Goal: Information Seeking & Learning: Learn about a topic

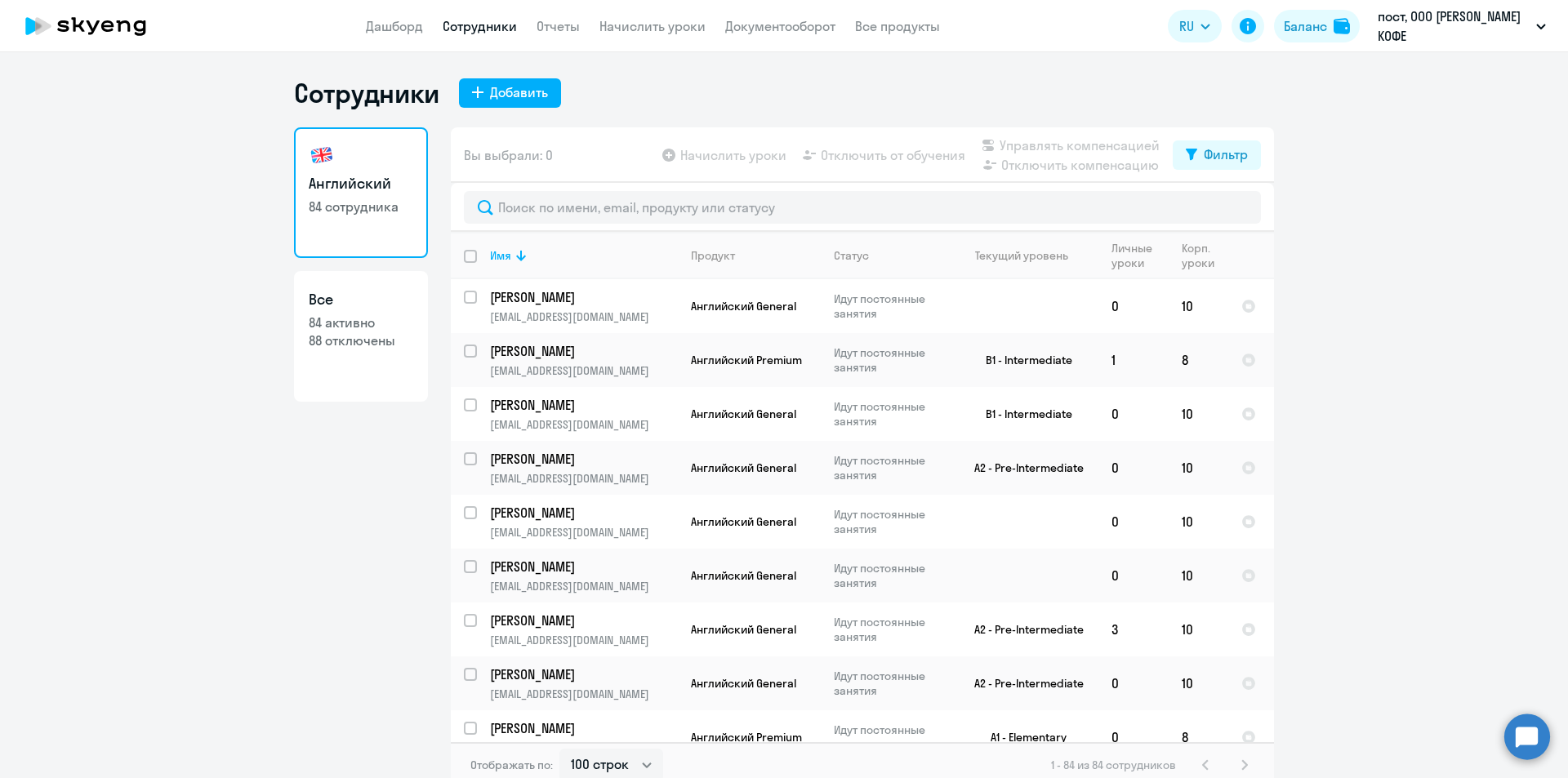
select select "100"
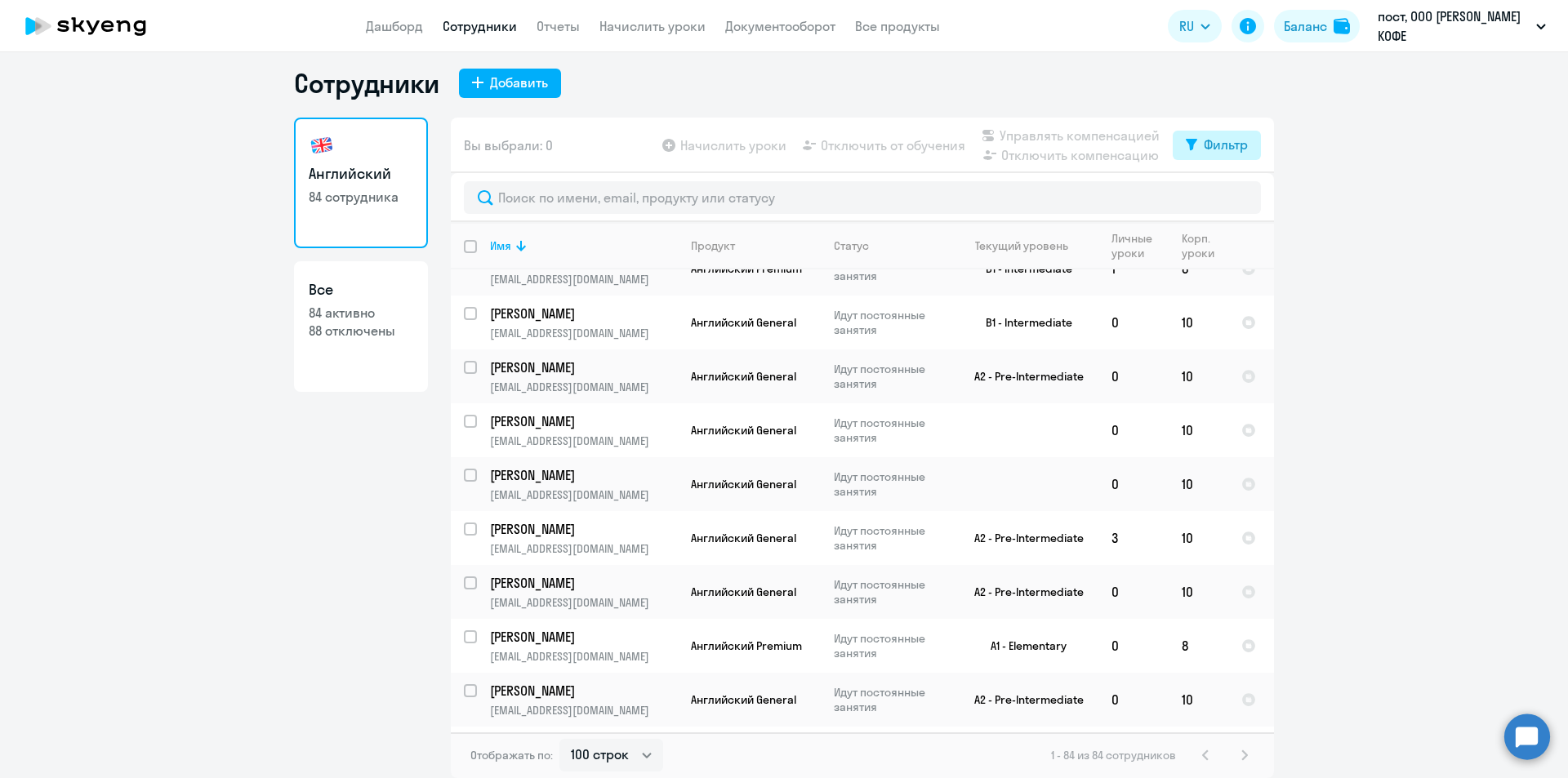
click at [1215, 146] on div "Фильтр" at bounding box center [1226, 144] width 44 height 19
click at [1210, 201] on div "Показать отключенных от обучения" at bounding box center [1124, 202] width 237 height 29
click at [1219, 201] on span at bounding box center [1228, 198] width 28 height 16
click at [1215, 198] on input "checkbox" at bounding box center [1214, 197] width 1 height 1
checkbox input "true"
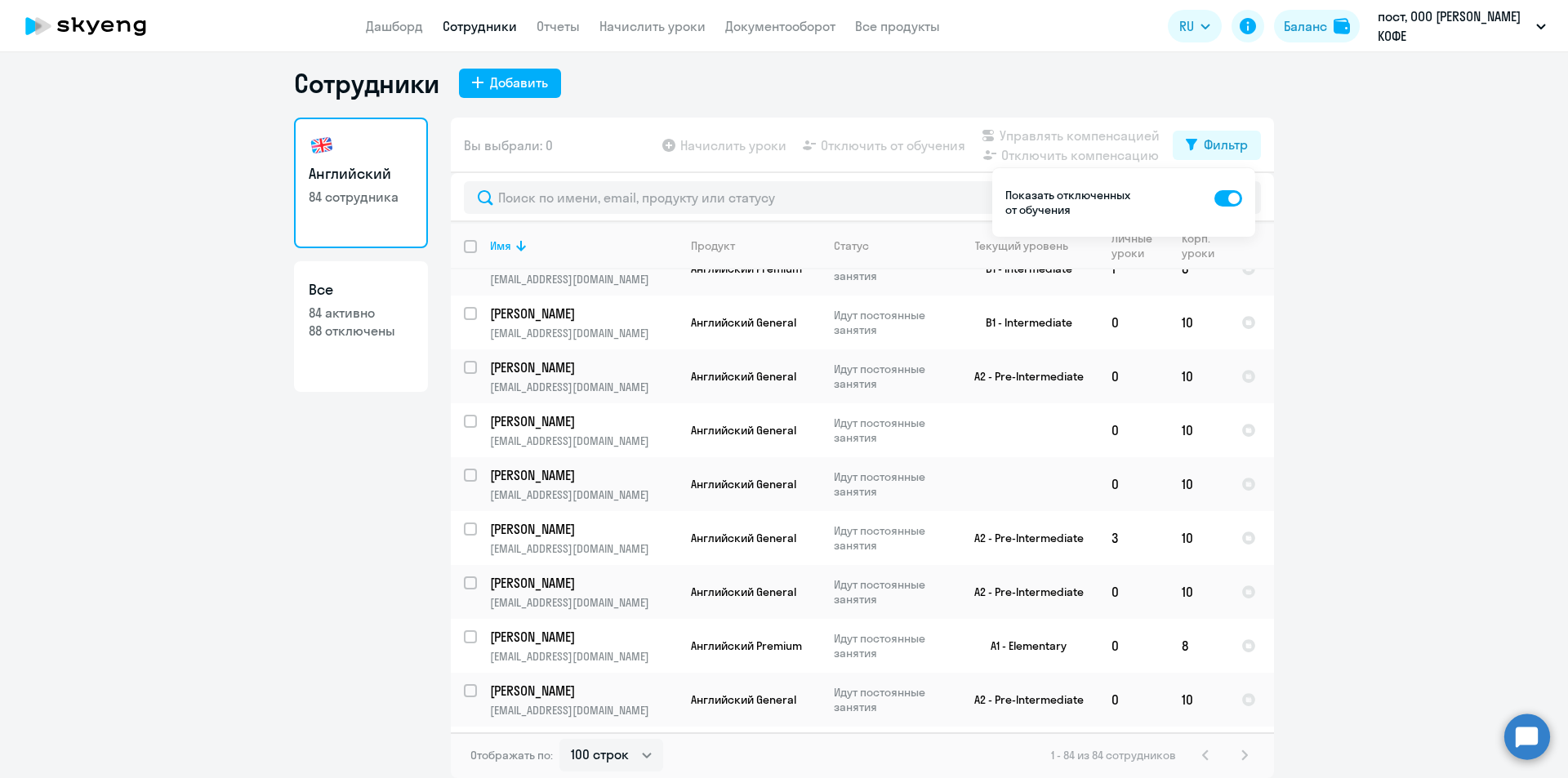
scroll to position [0, 0]
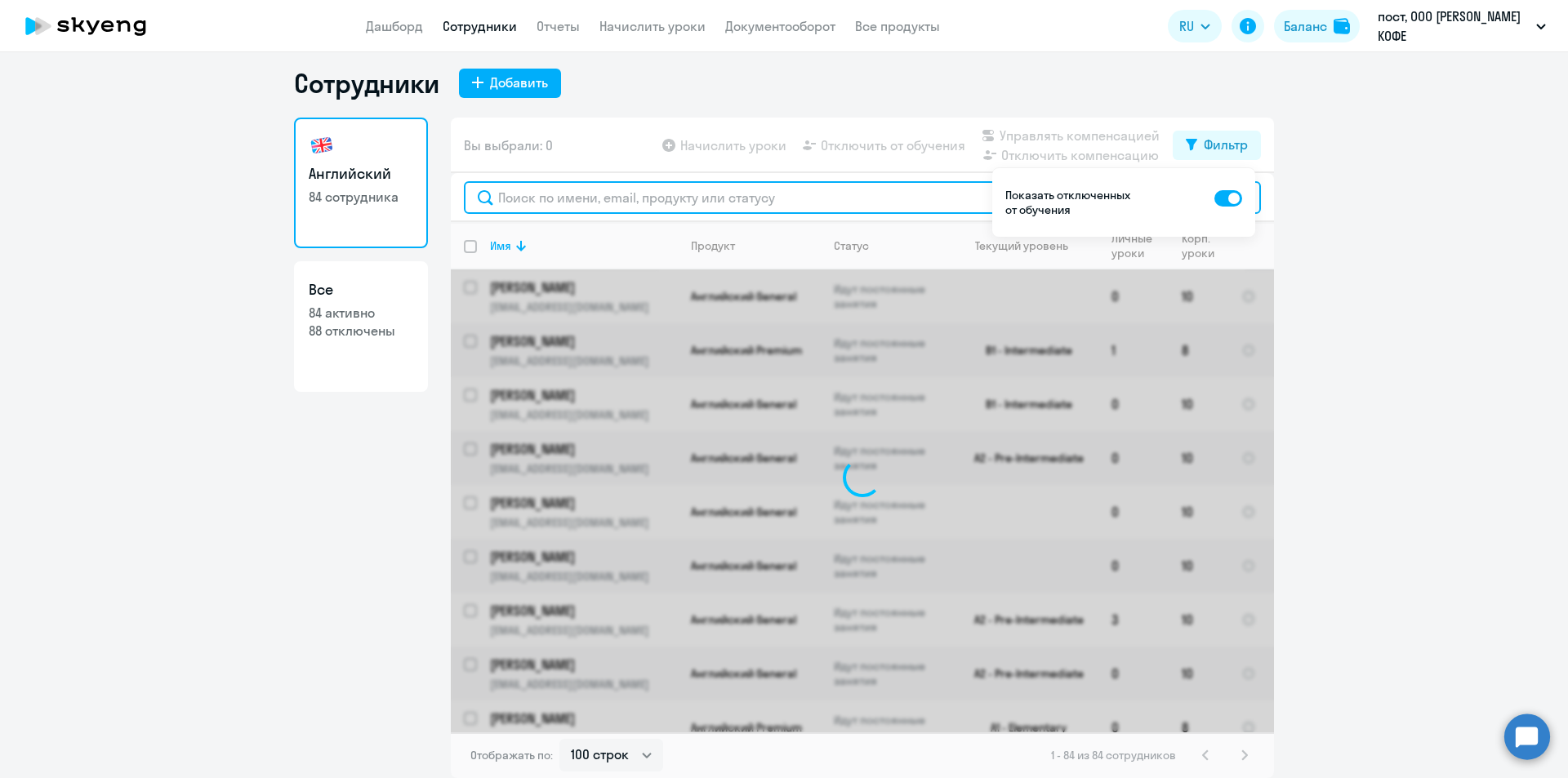
click at [893, 201] on input "text" at bounding box center [862, 197] width 797 height 33
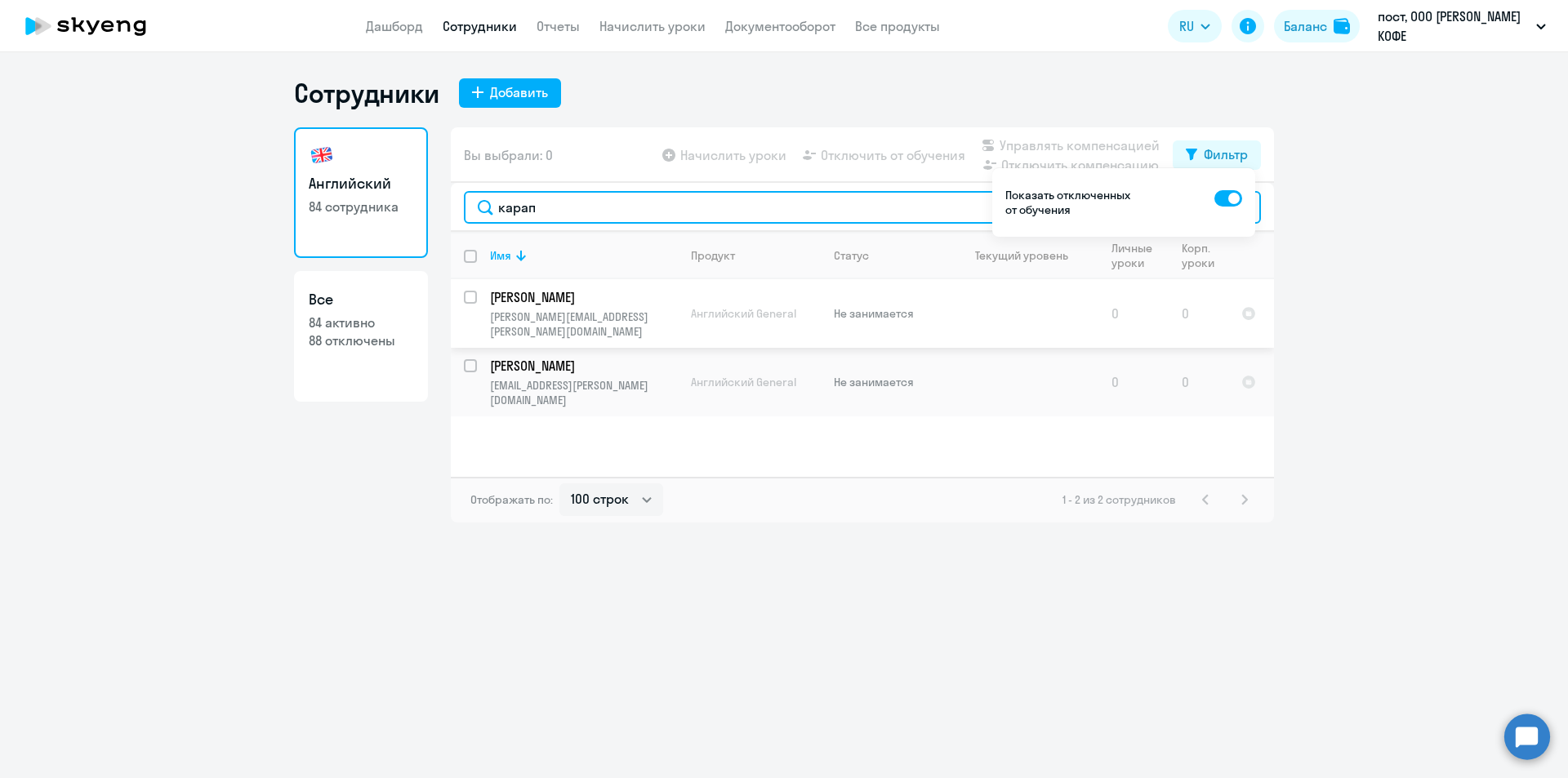
type input "карап"
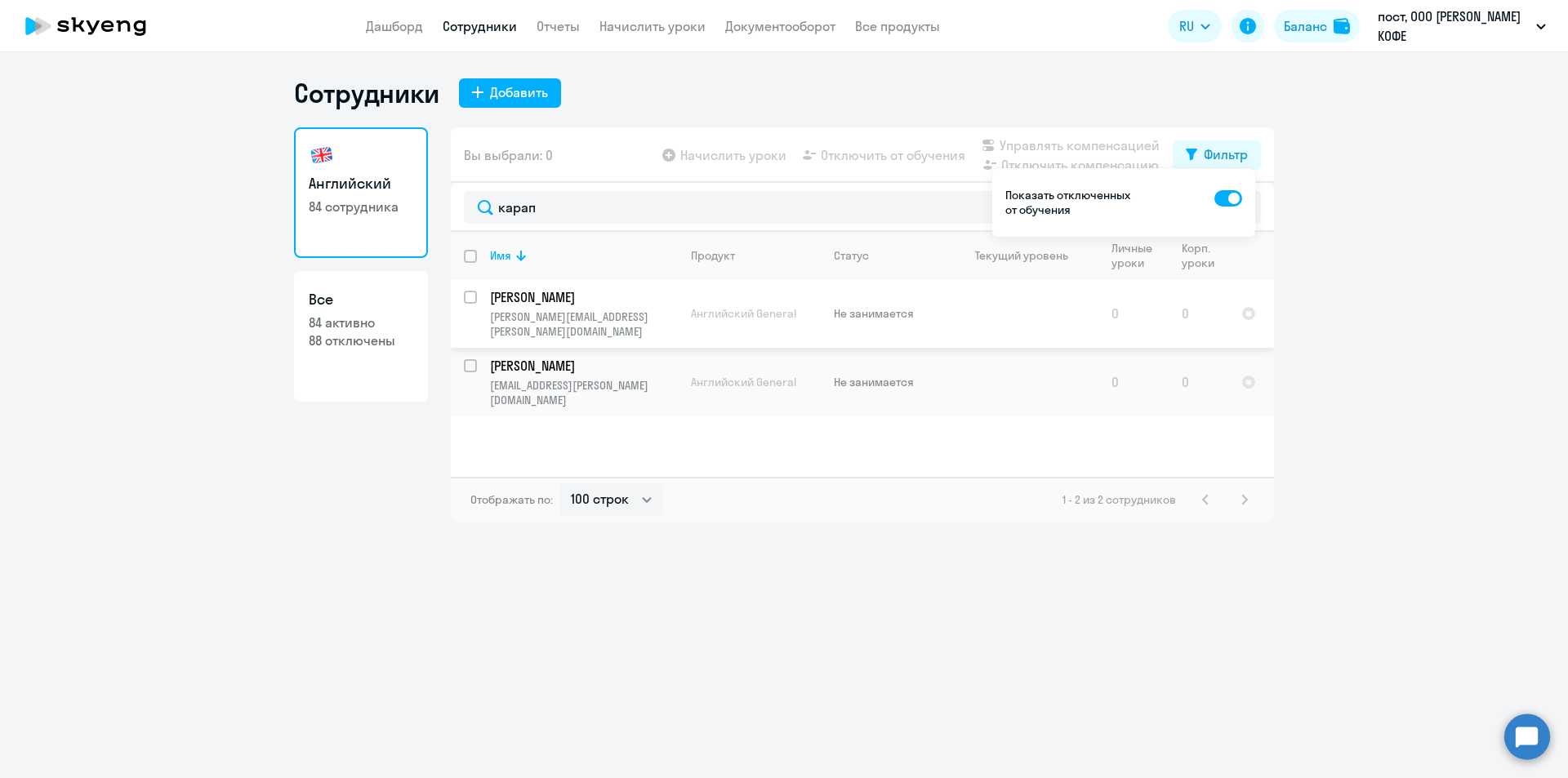
click at [583, 299] on p "[PERSON_NAME]" at bounding box center [583, 296] width 185 height 18
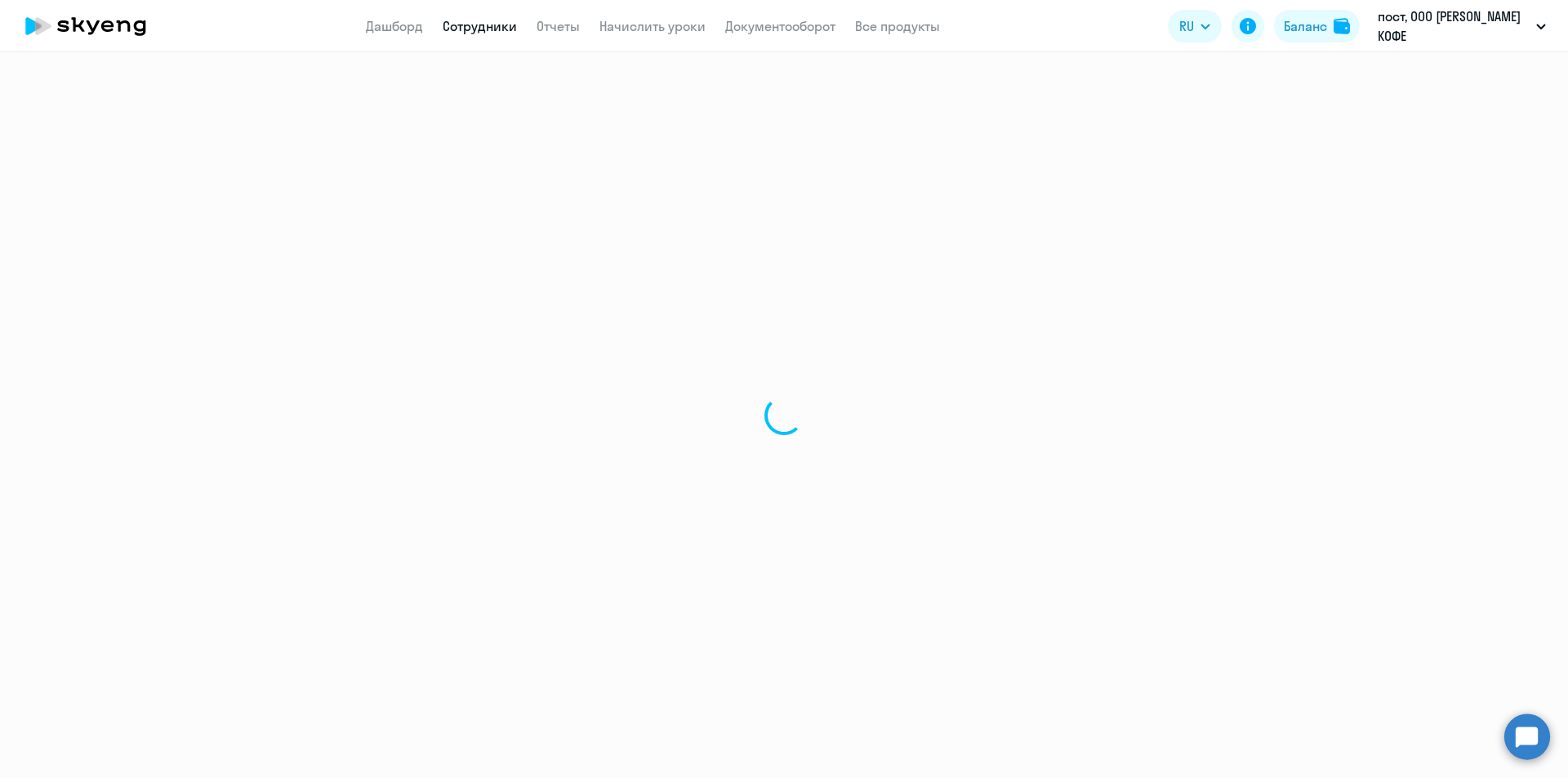
select select "english"
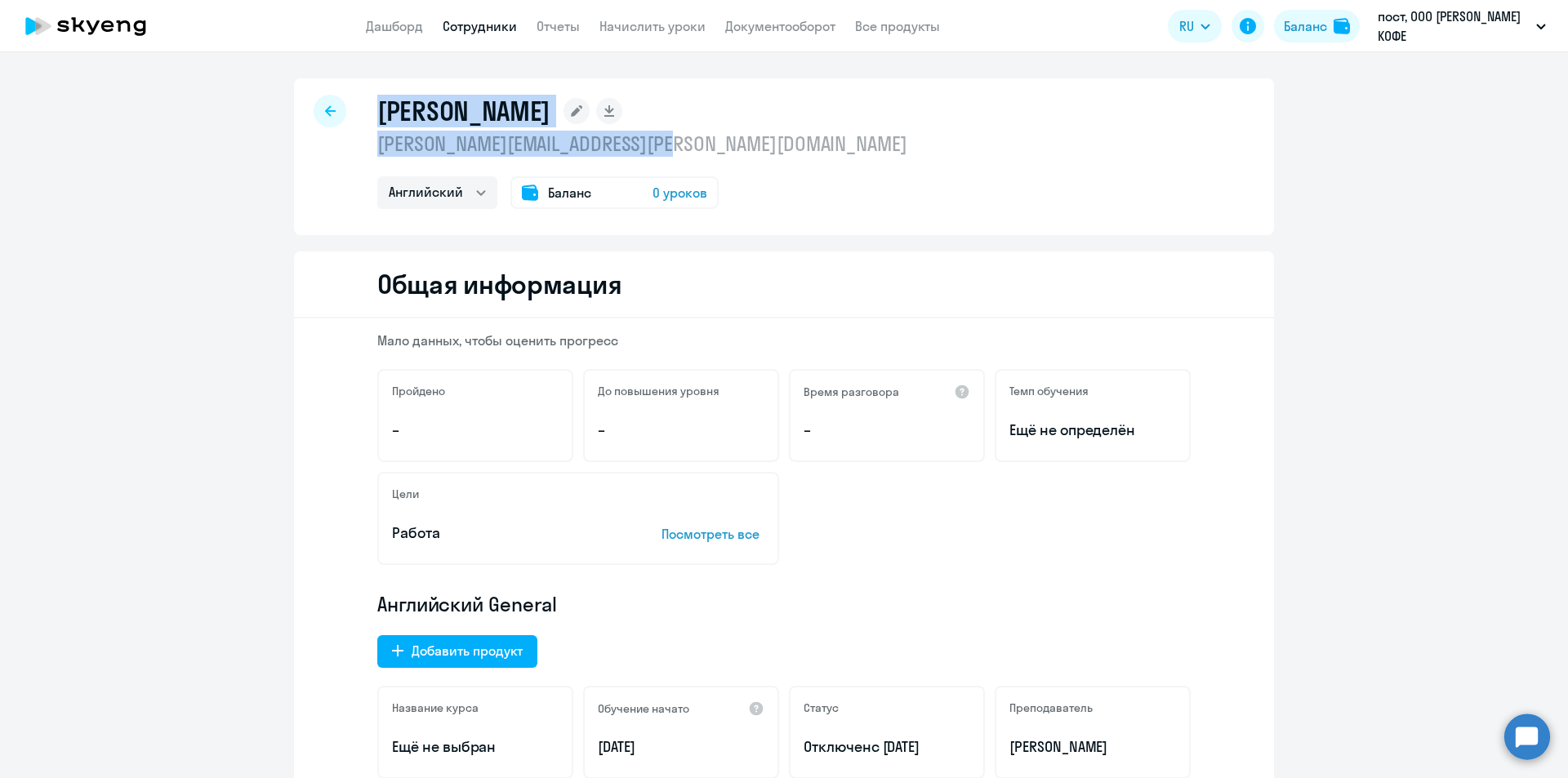
drag, startPoint x: 374, startPoint y: 110, endPoint x: 689, endPoint y: 138, distance: 316.2
click at [689, 138] on div "[PERSON_NAME] [PERSON_NAME][EMAIL_ADDRESS][PERSON_NAME][DOMAIN_NAME] Английский…" at bounding box center [641, 152] width 530 height 114
copy div "[PERSON_NAME] [PERSON_NAME][EMAIL_ADDRESS][PERSON_NAME][DOMAIN_NAME]"
click at [474, 129] on div "[PERSON_NAME] [PERSON_NAME][EMAIL_ADDRESS][PERSON_NAME][DOMAIN_NAME] Английский…" at bounding box center [641, 152] width 530 height 114
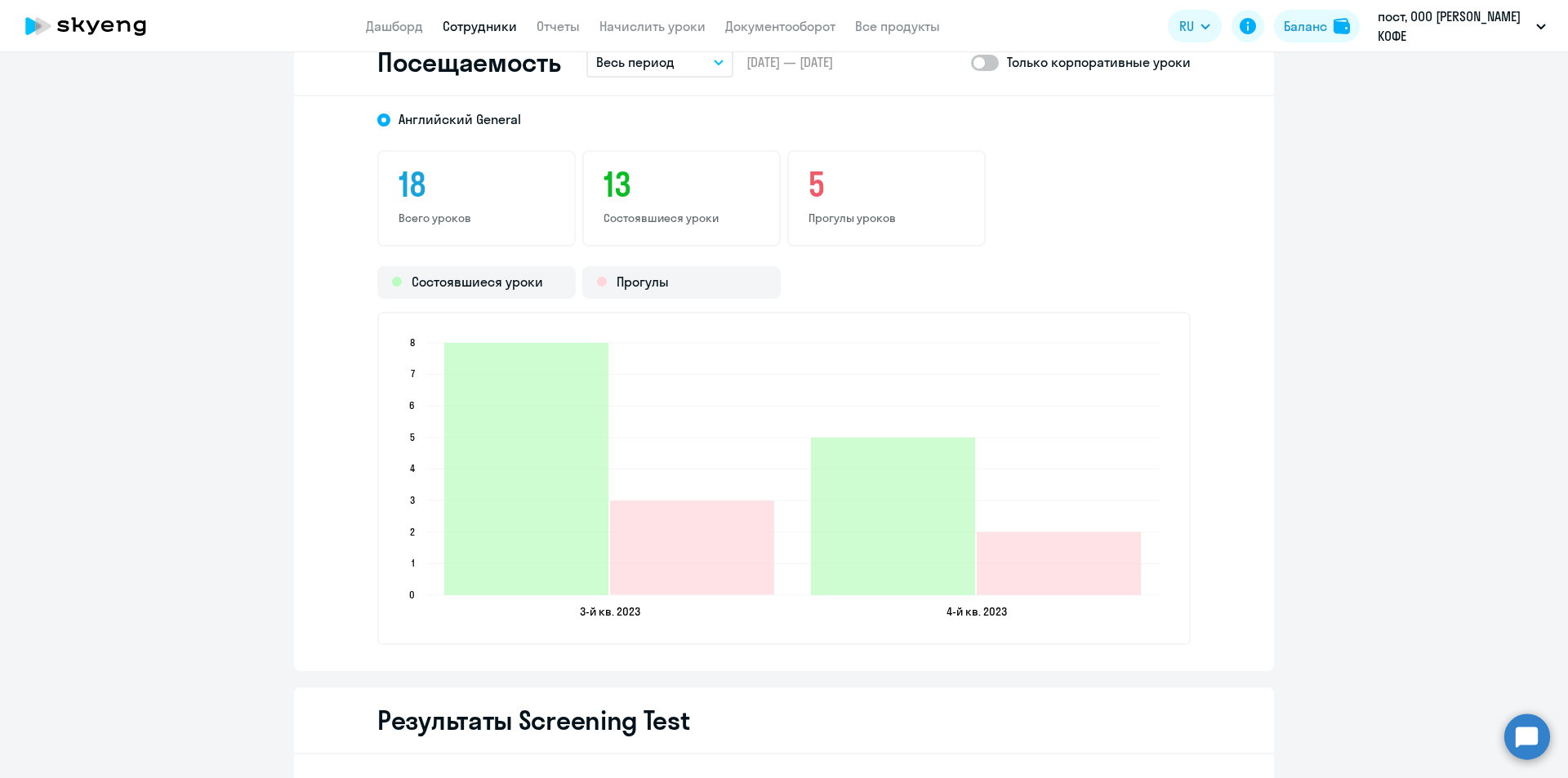
scroll to position [2123, 0]
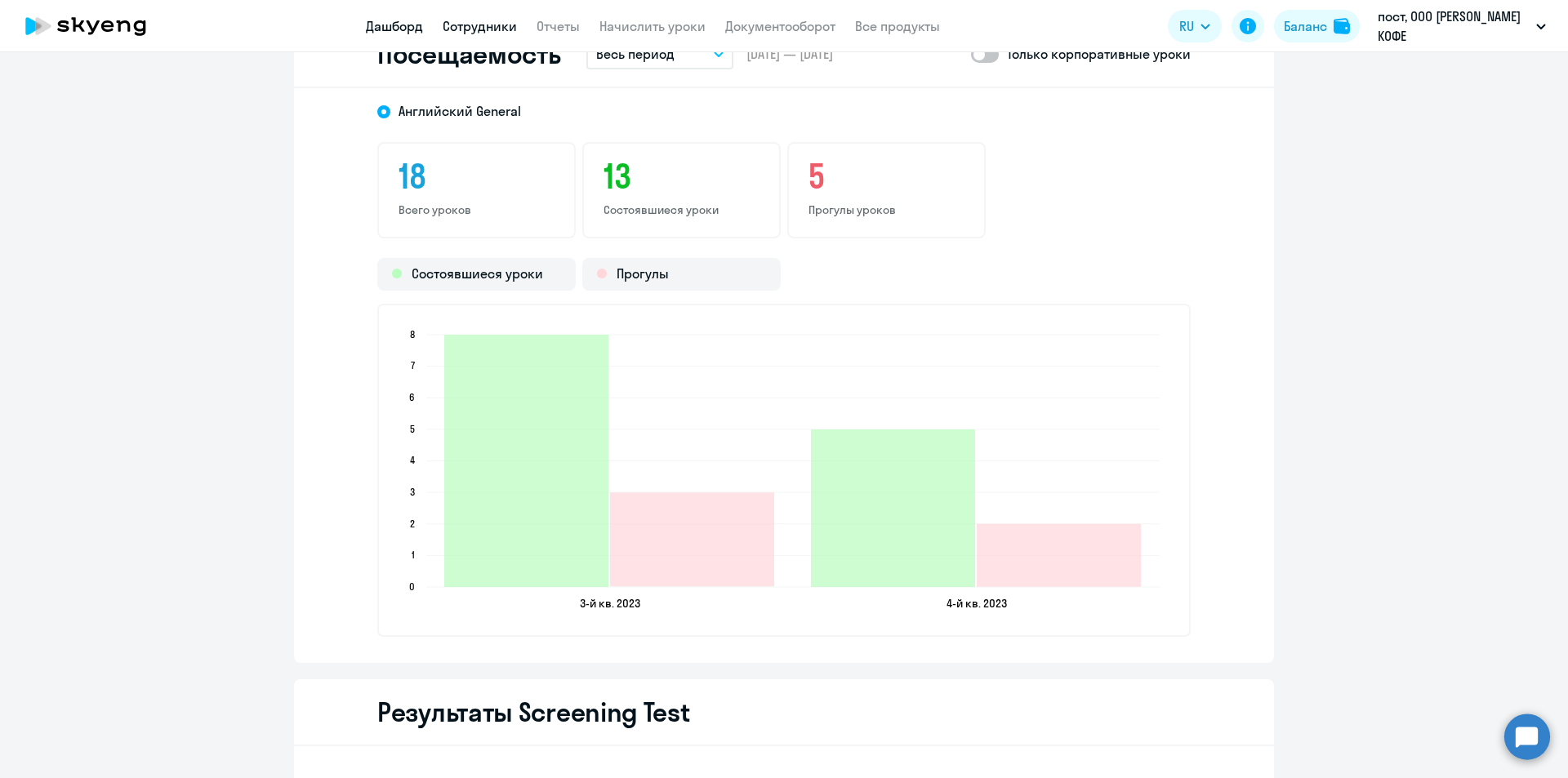
click at [396, 30] on link "Дашборд" at bounding box center [395, 25] width 57 height 16
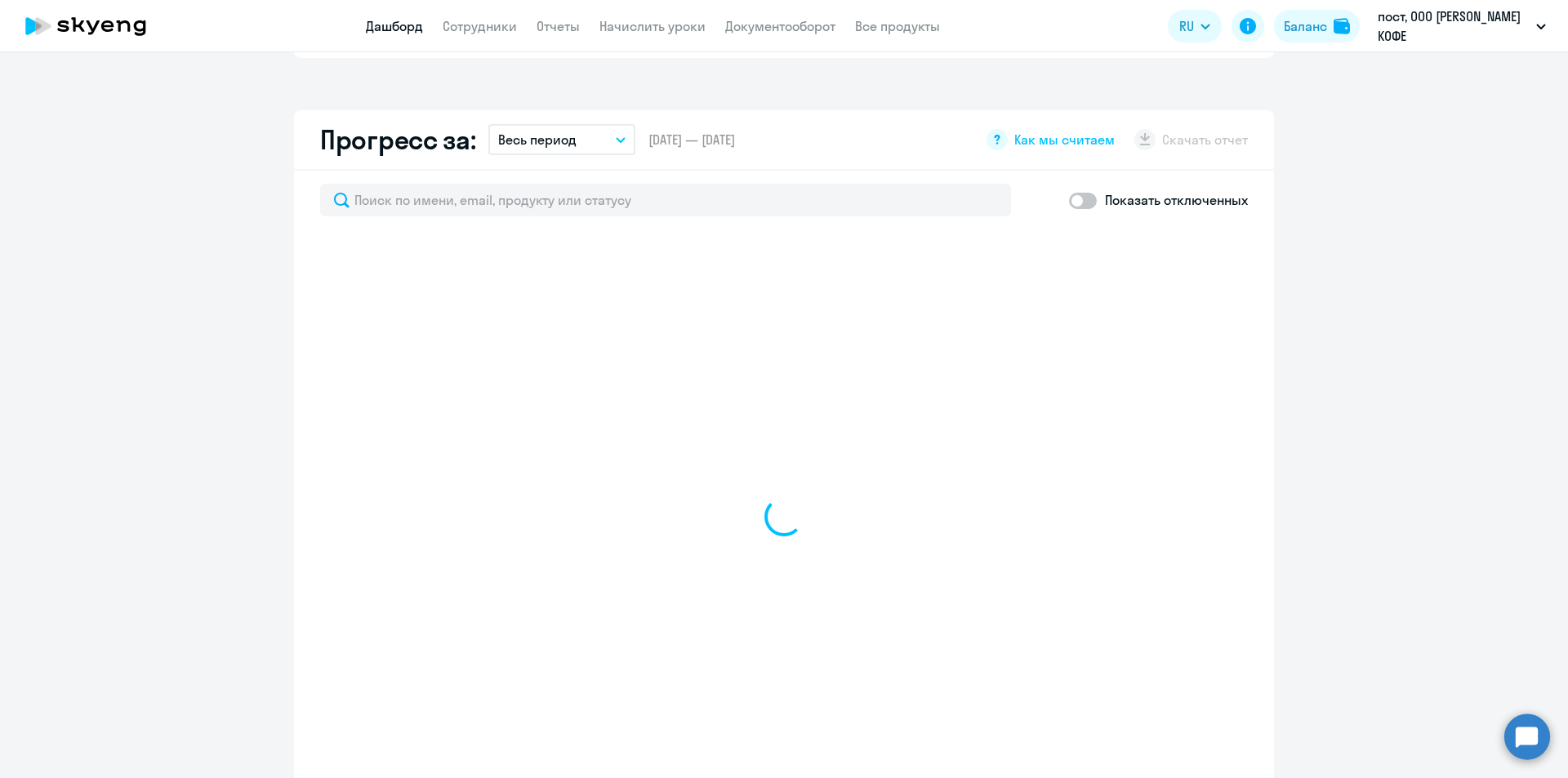
scroll to position [551, 0]
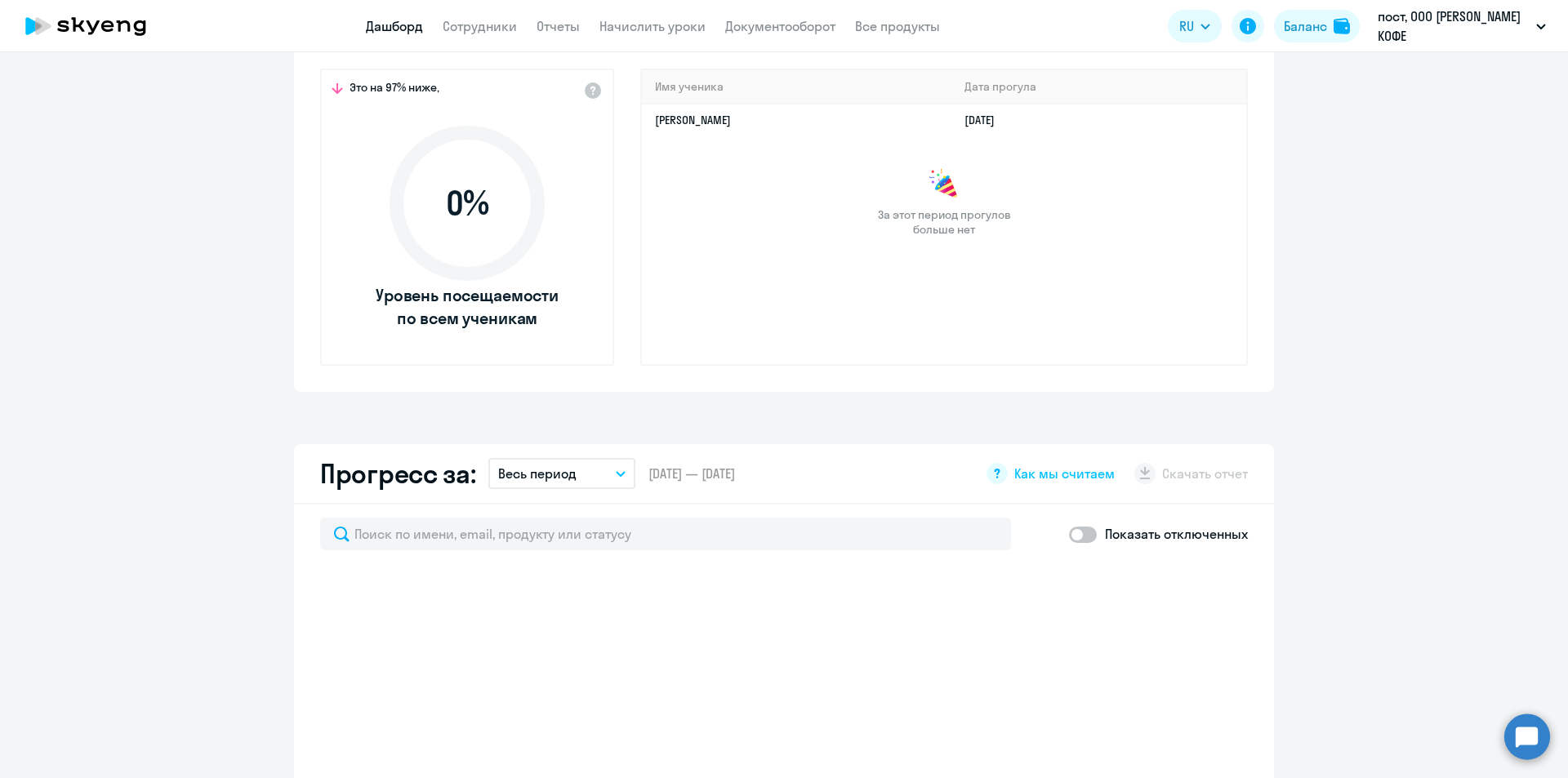
select select "30"
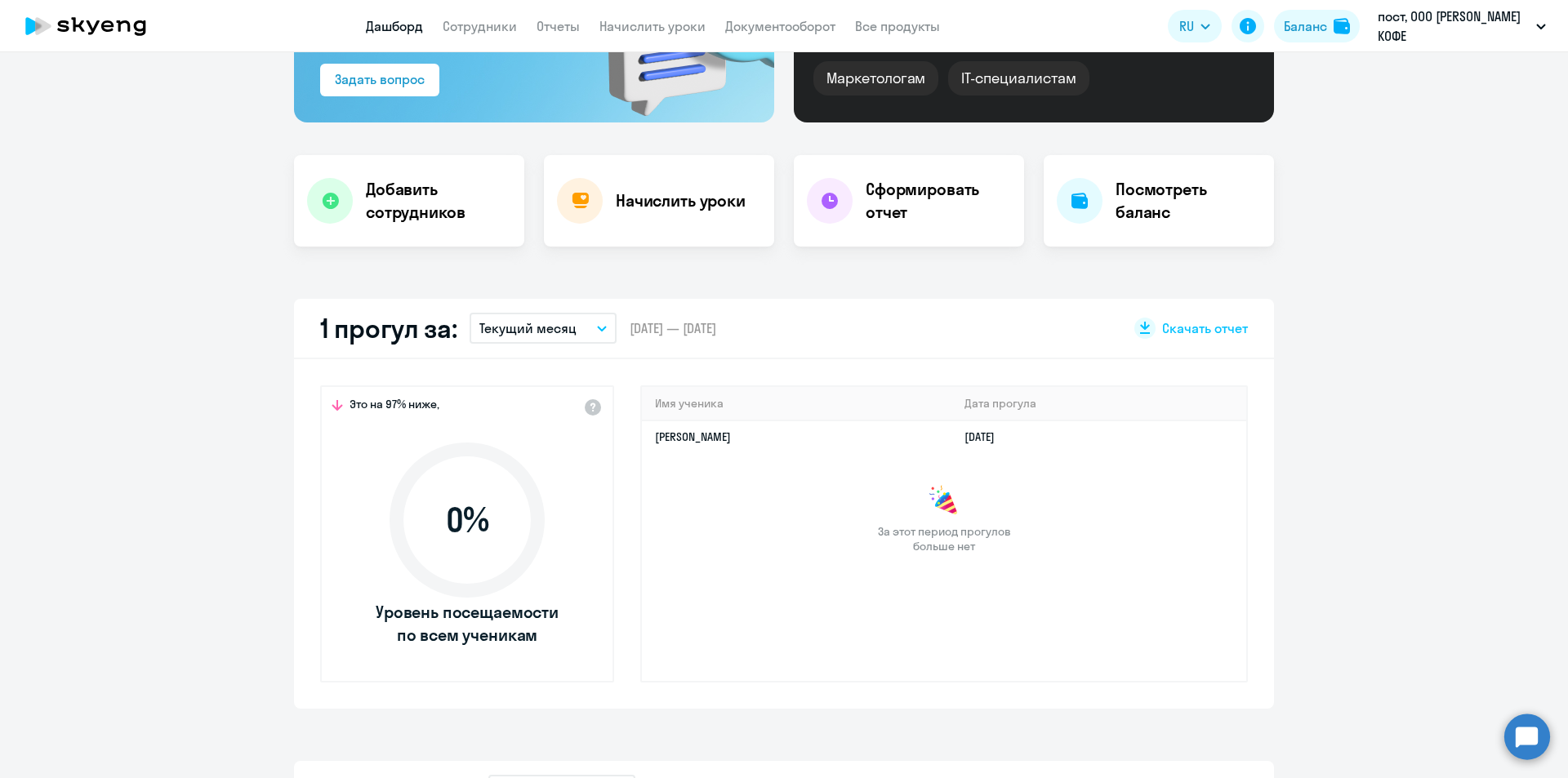
scroll to position [0, 0]
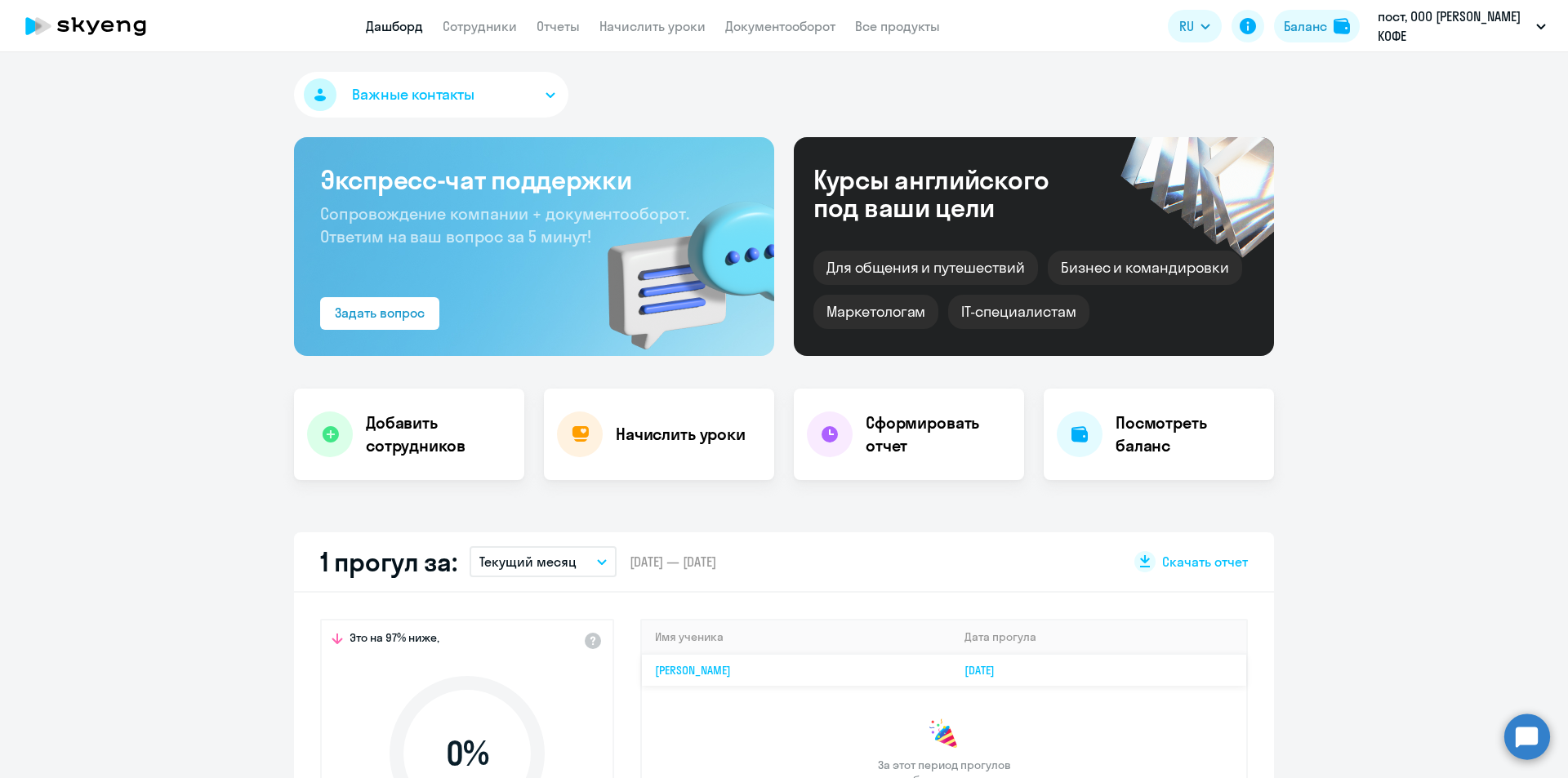
click at [731, 668] on link "[PERSON_NAME]" at bounding box center [693, 671] width 76 height 15
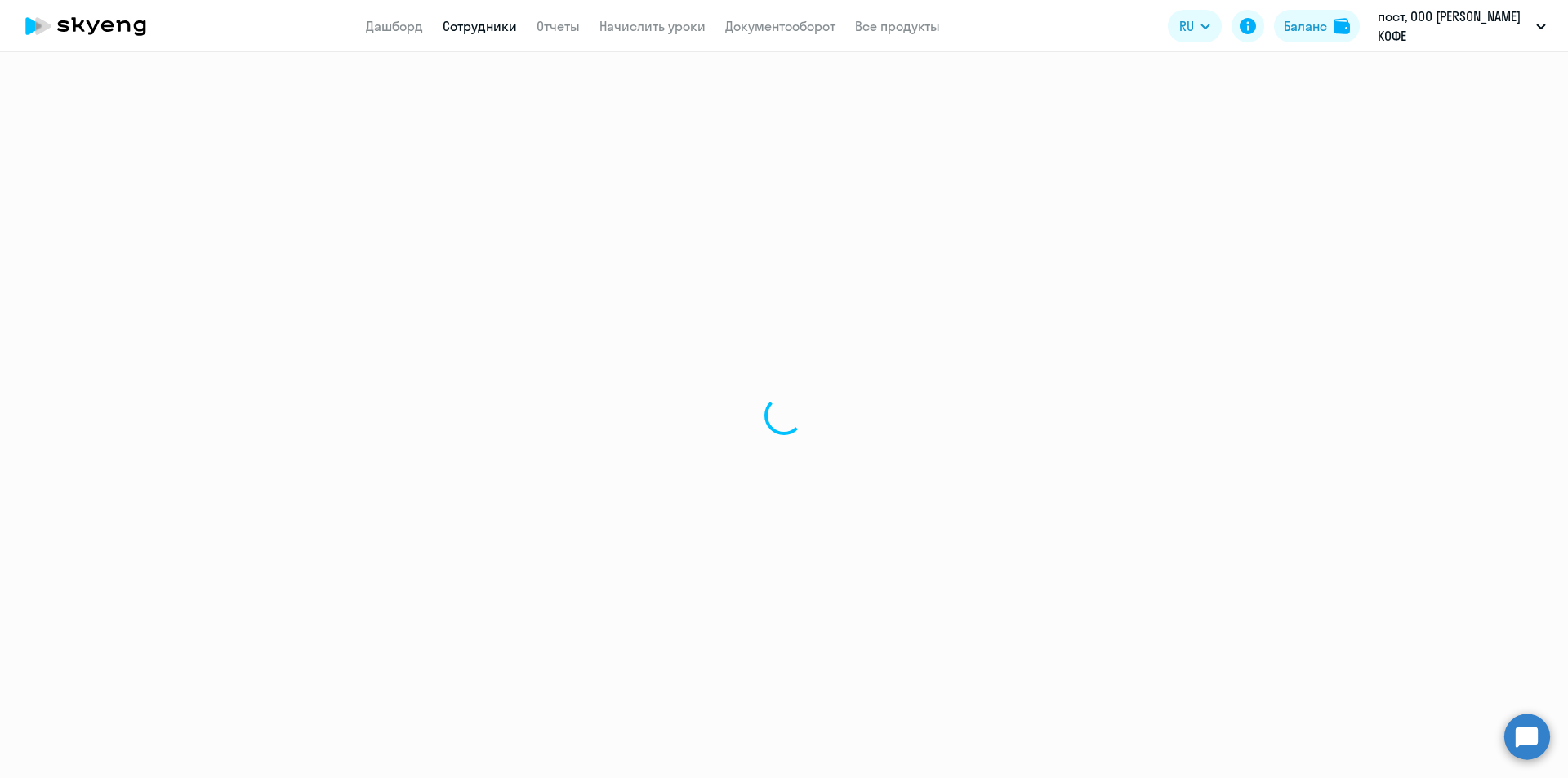
select select "english"
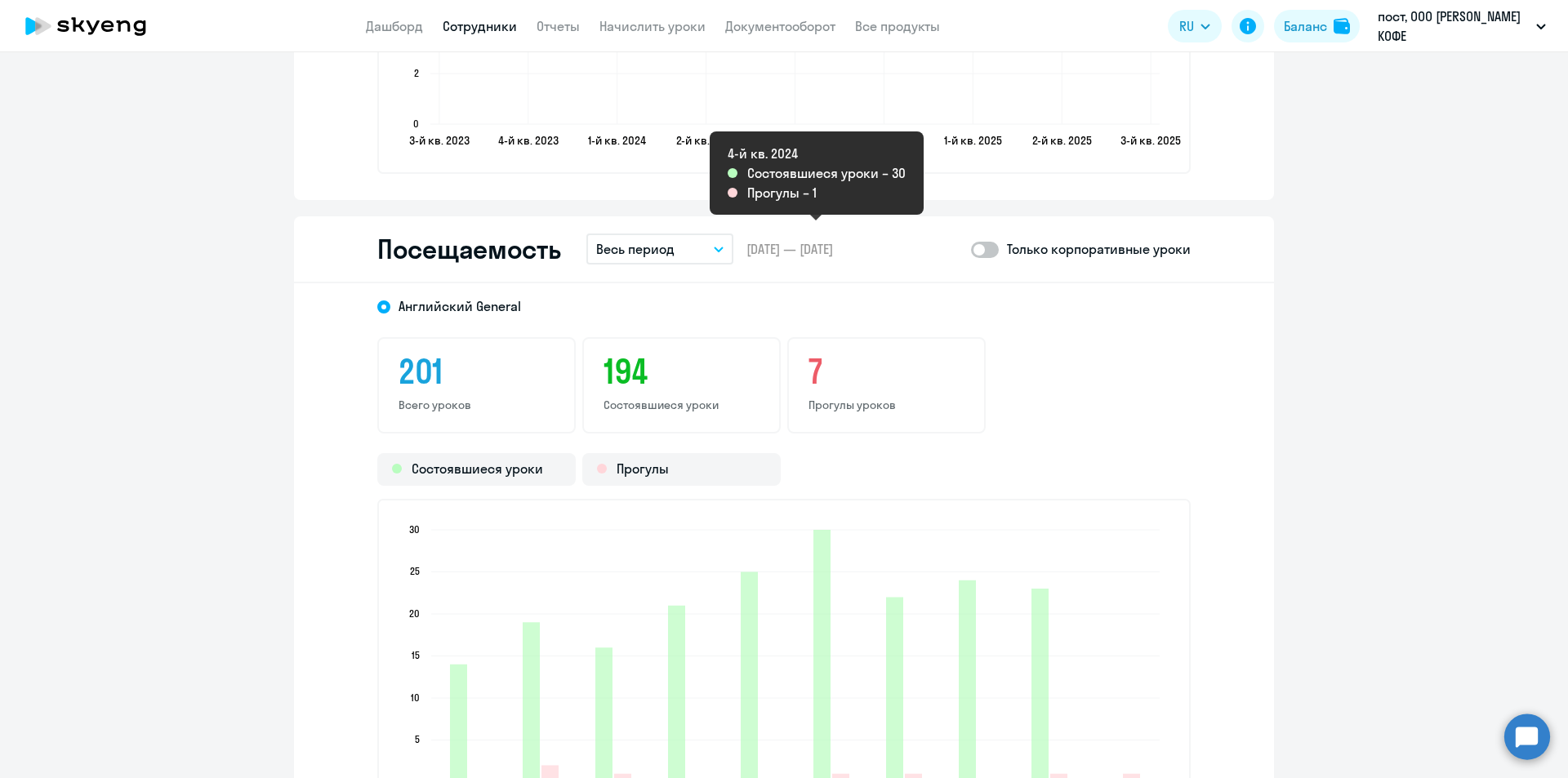
scroll to position [1960, 0]
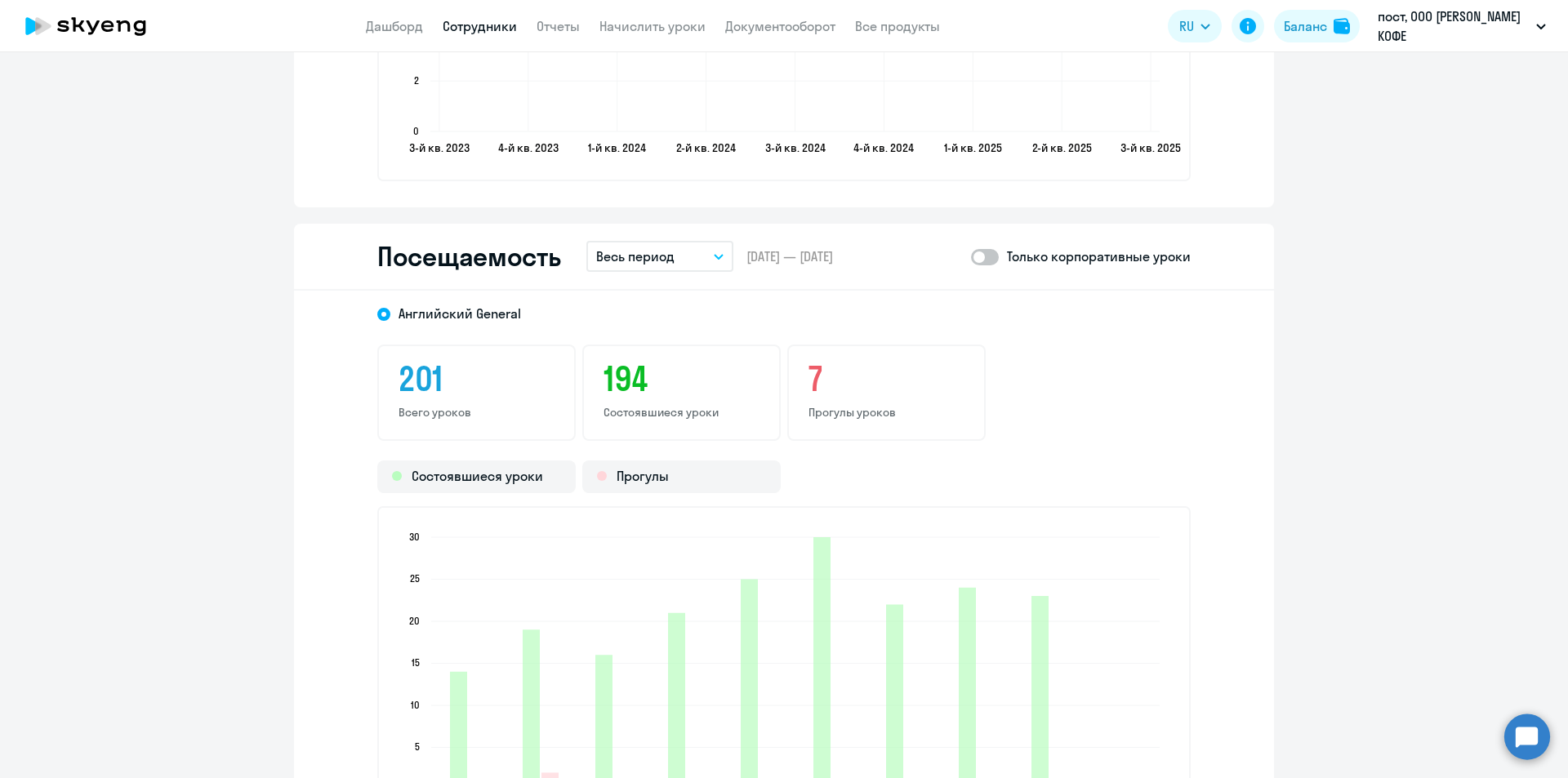
click at [687, 258] on button "Весь период" at bounding box center [659, 256] width 147 height 31
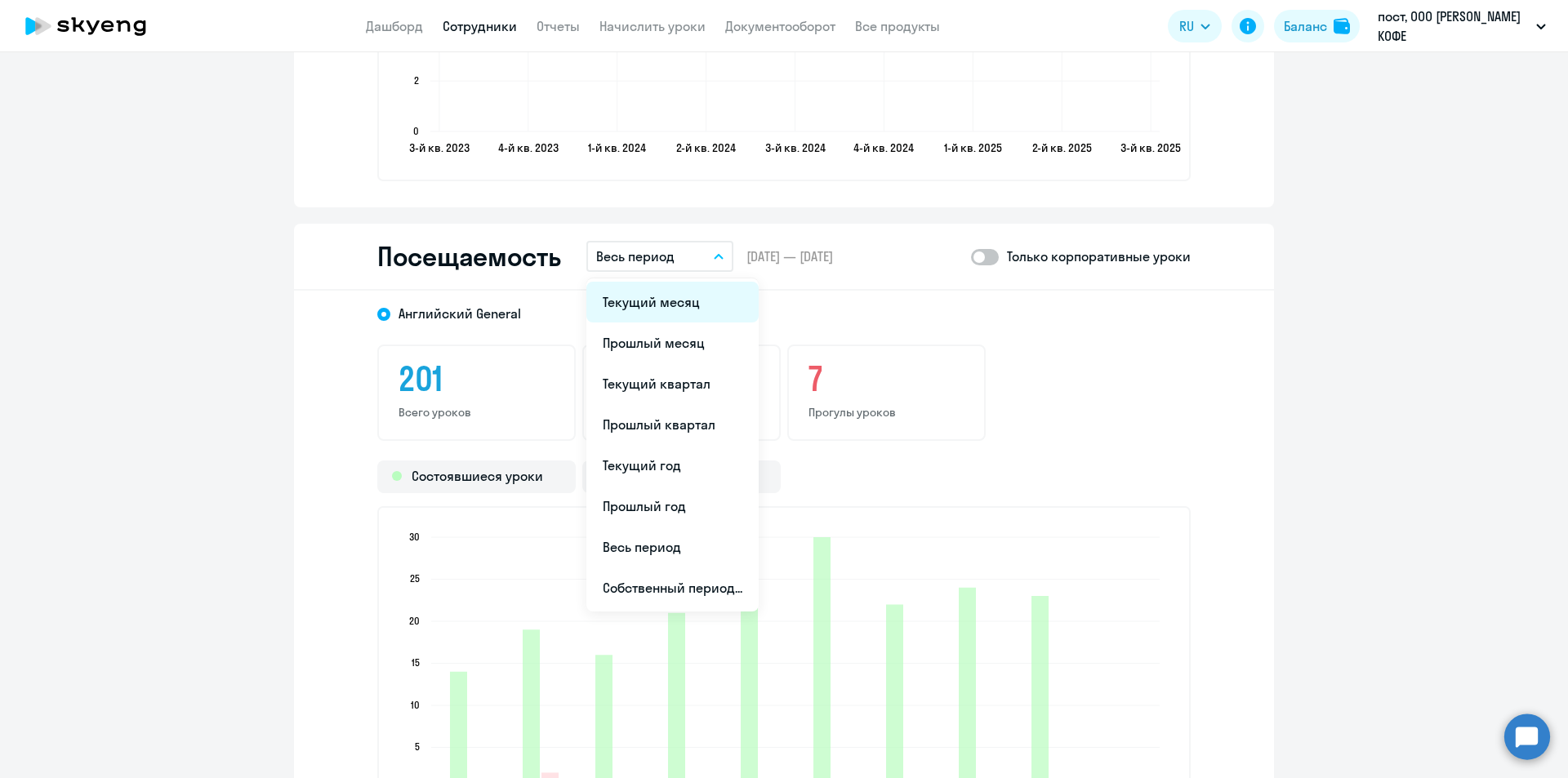
click at [661, 313] on li "Текущий месяц" at bounding box center [672, 302] width 172 height 41
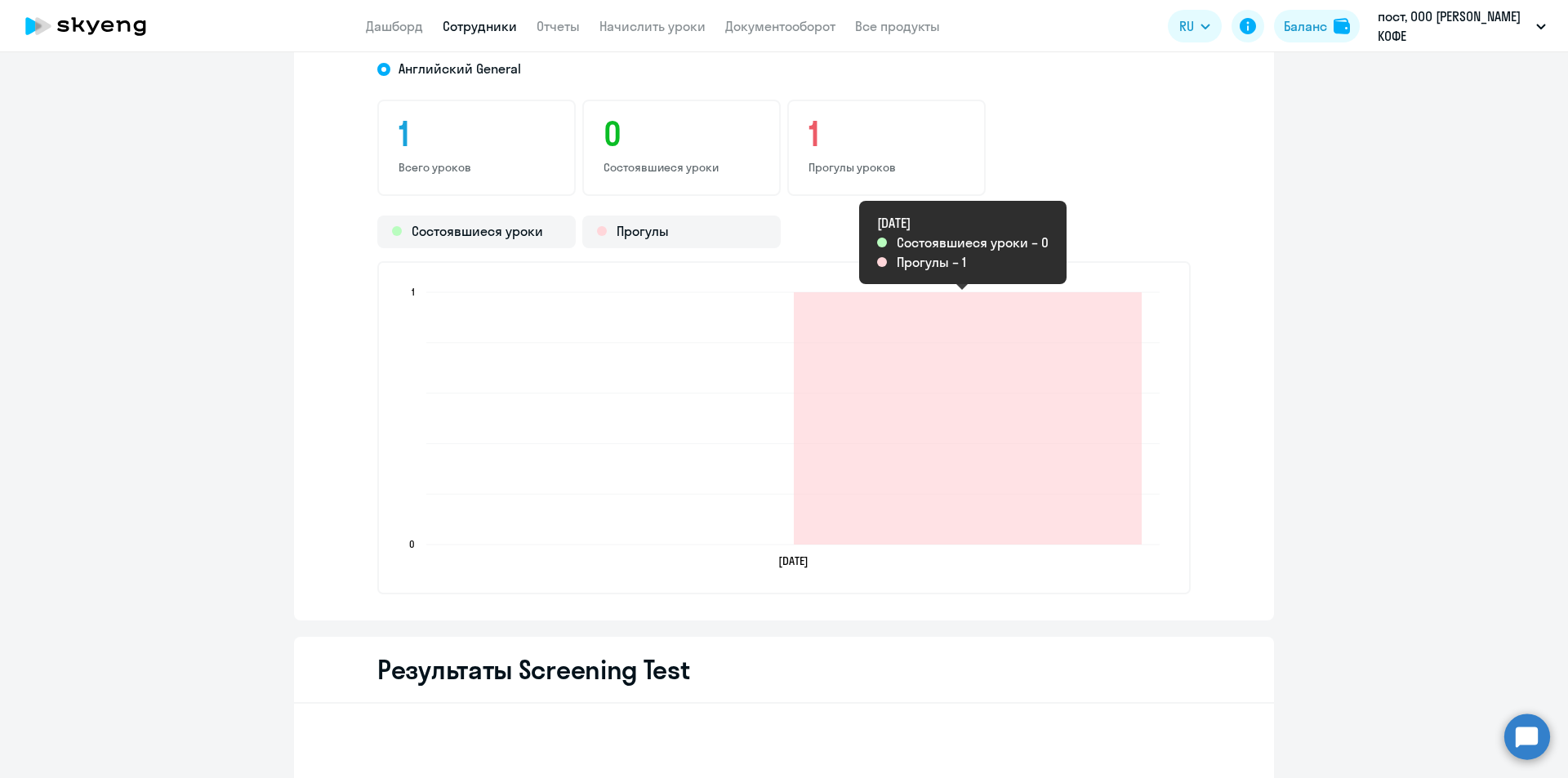
scroll to position [2041, 0]
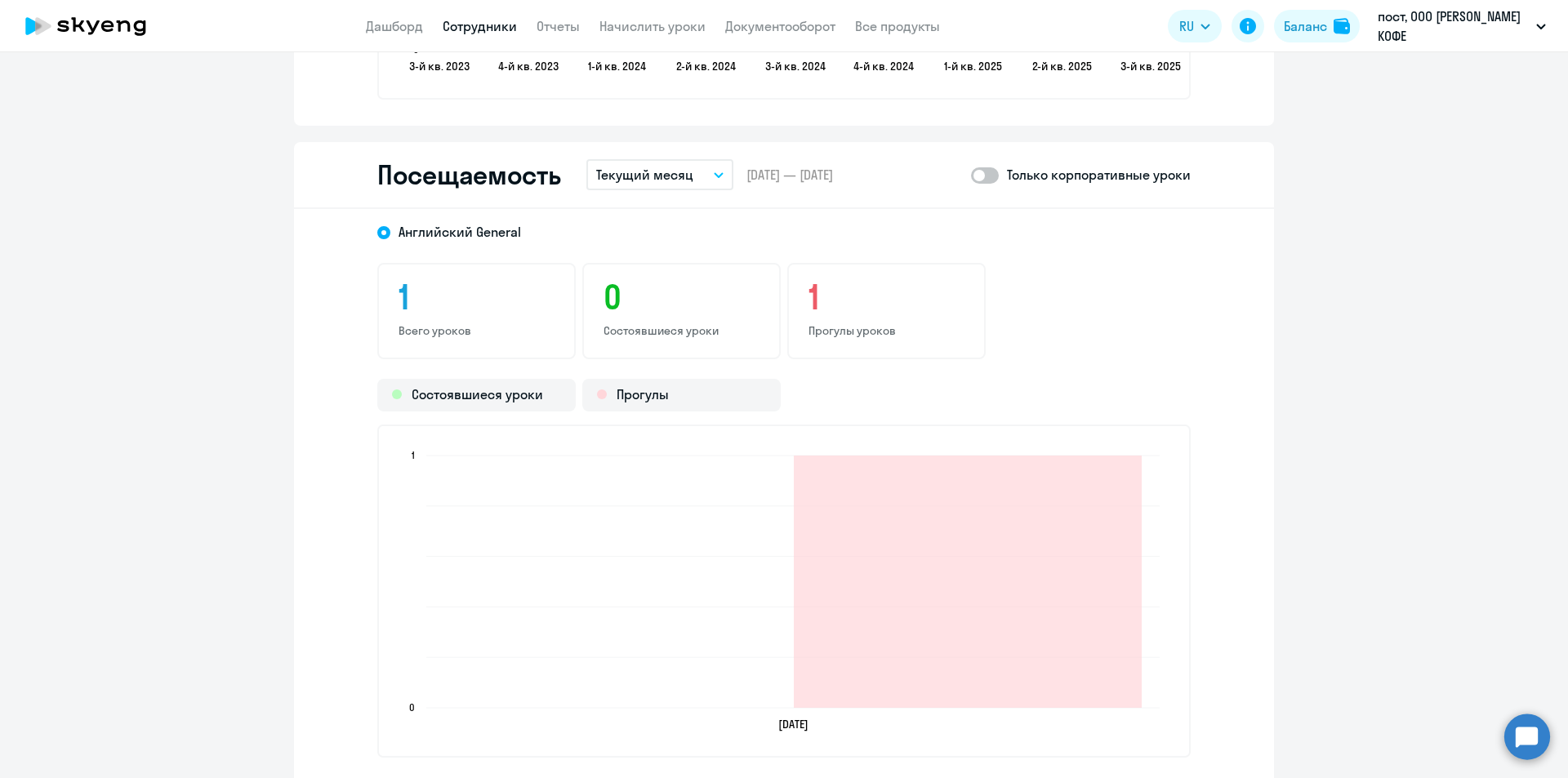
click at [664, 185] on button "Текущий месяц" at bounding box center [659, 175] width 147 height 31
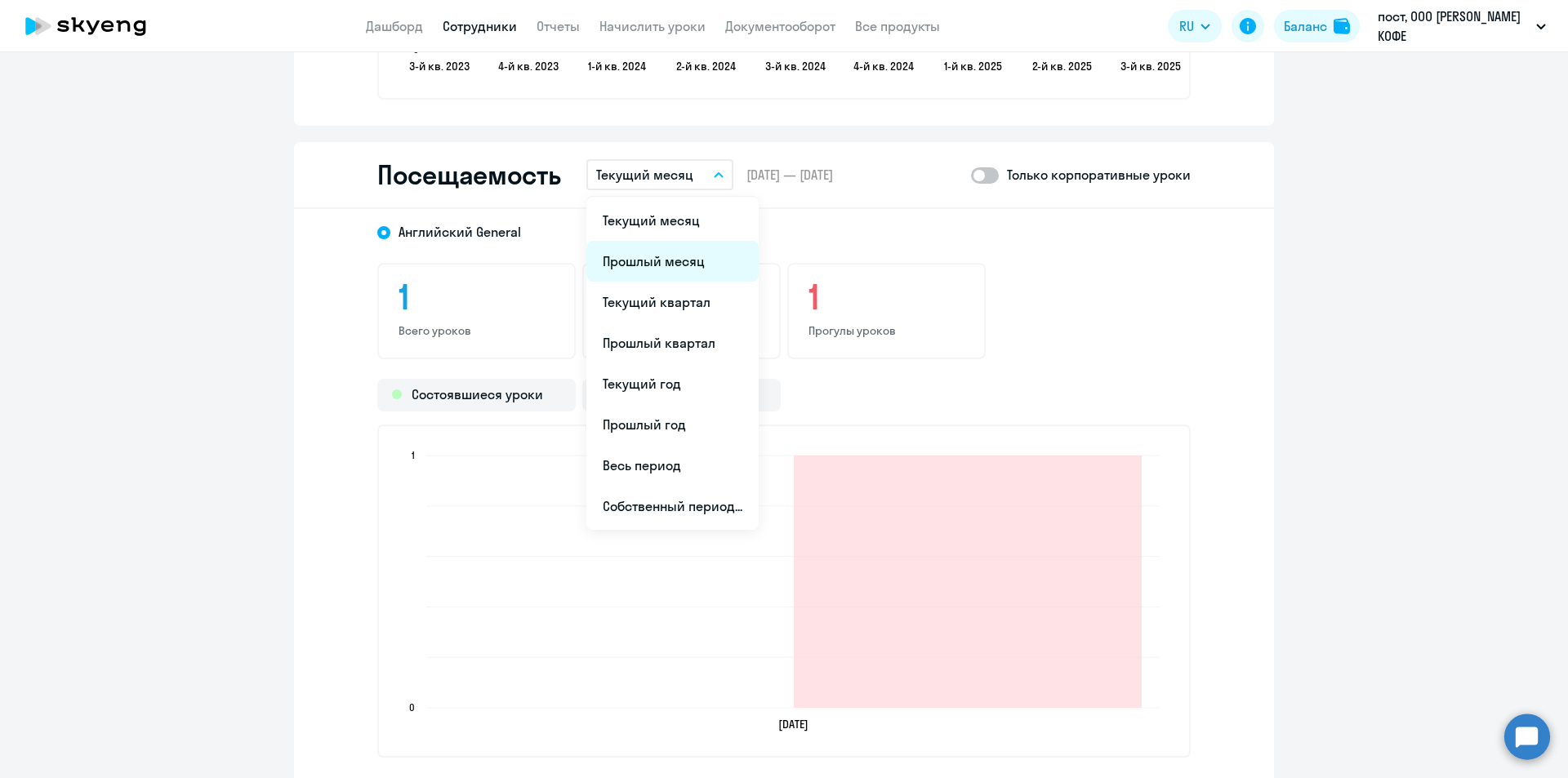
click at [661, 251] on li "Прошлый месяц" at bounding box center [672, 261] width 172 height 41
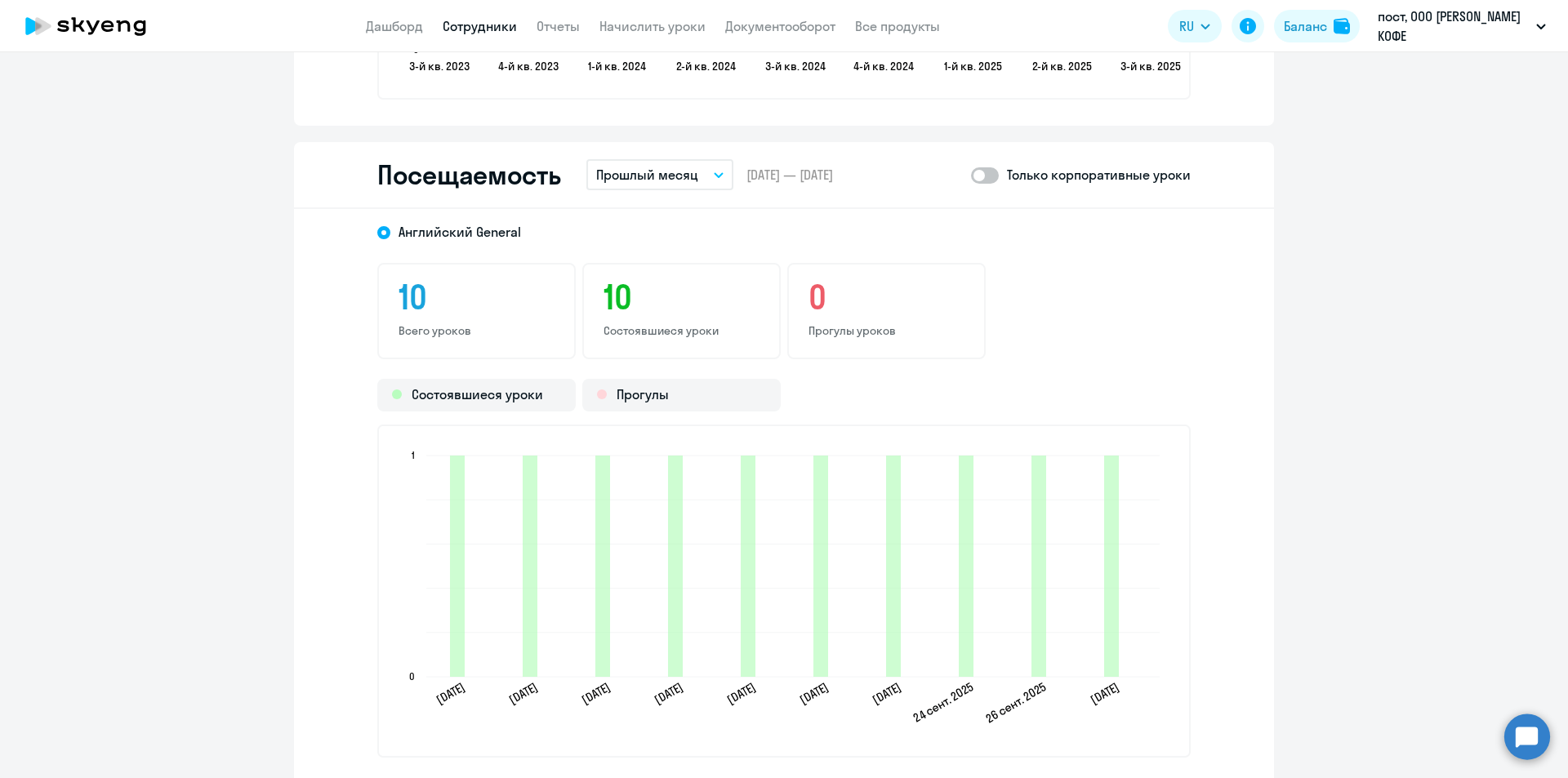
click at [680, 178] on p "Прошлый месяц" at bounding box center [647, 175] width 102 height 19
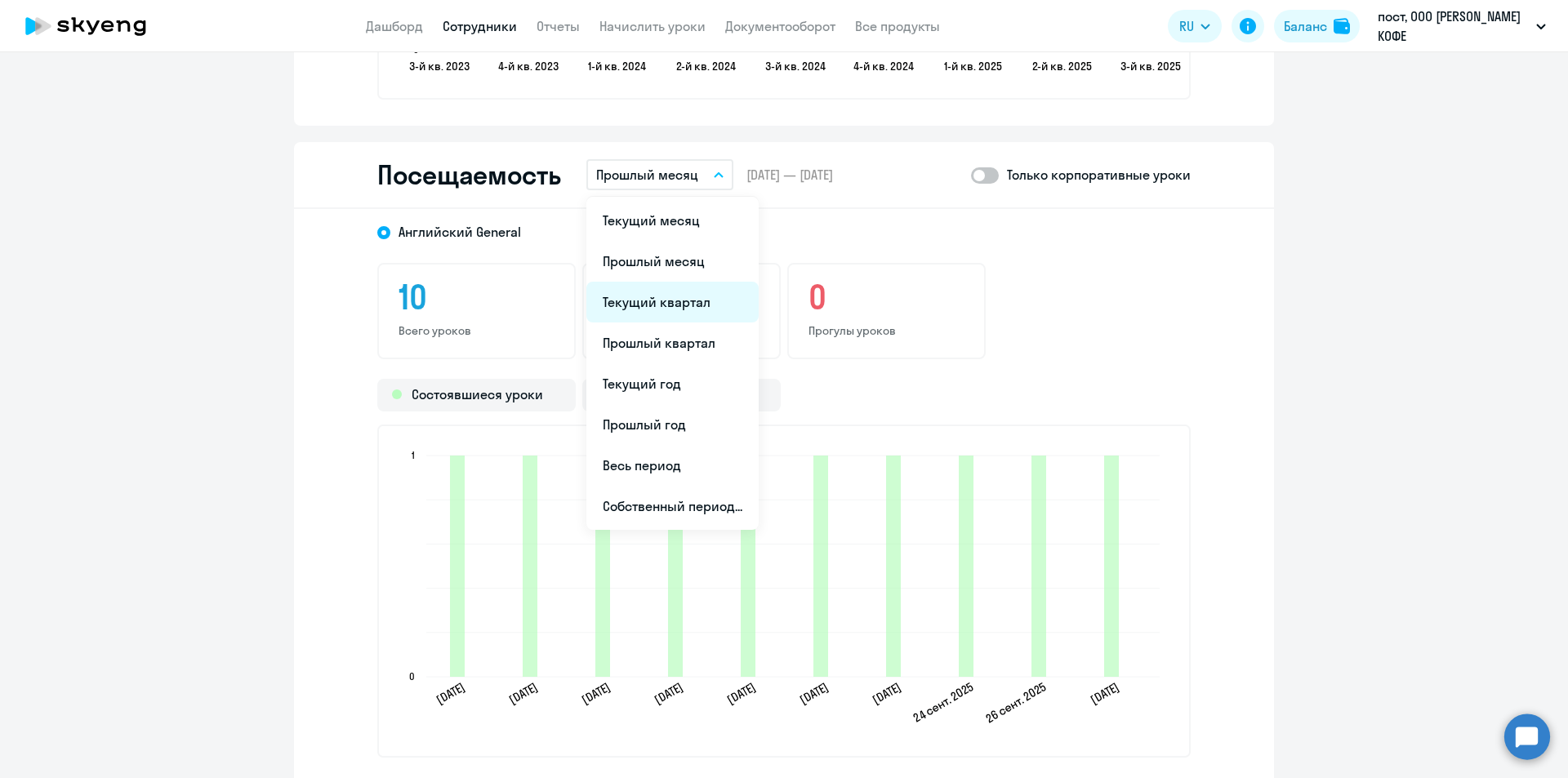
click at [649, 301] on li "Текущий квартал" at bounding box center [672, 302] width 172 height 41
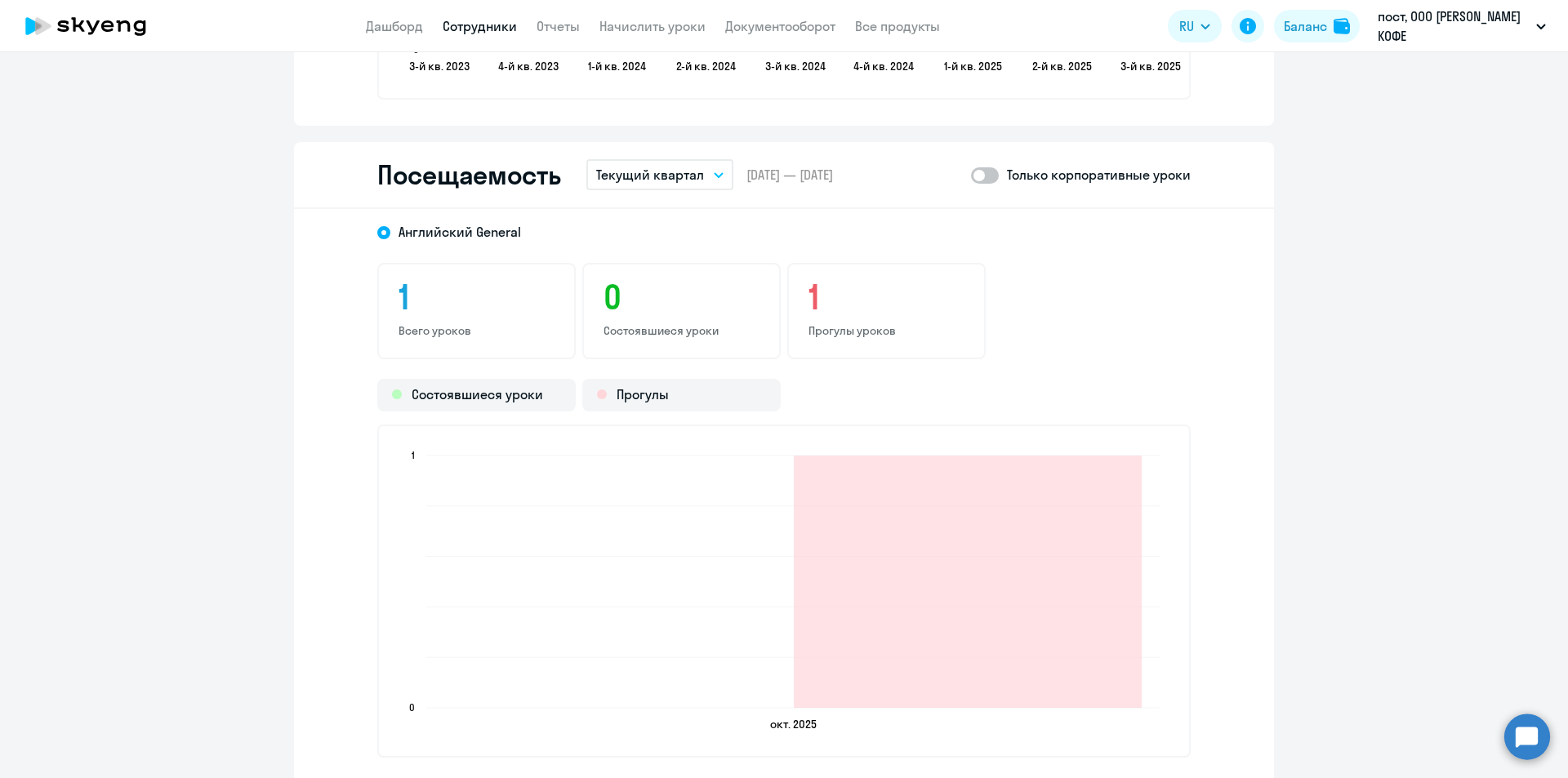
click at [647, 181] on p "Текущий квартал" at bounding box center [650, 175] width 107 height 19
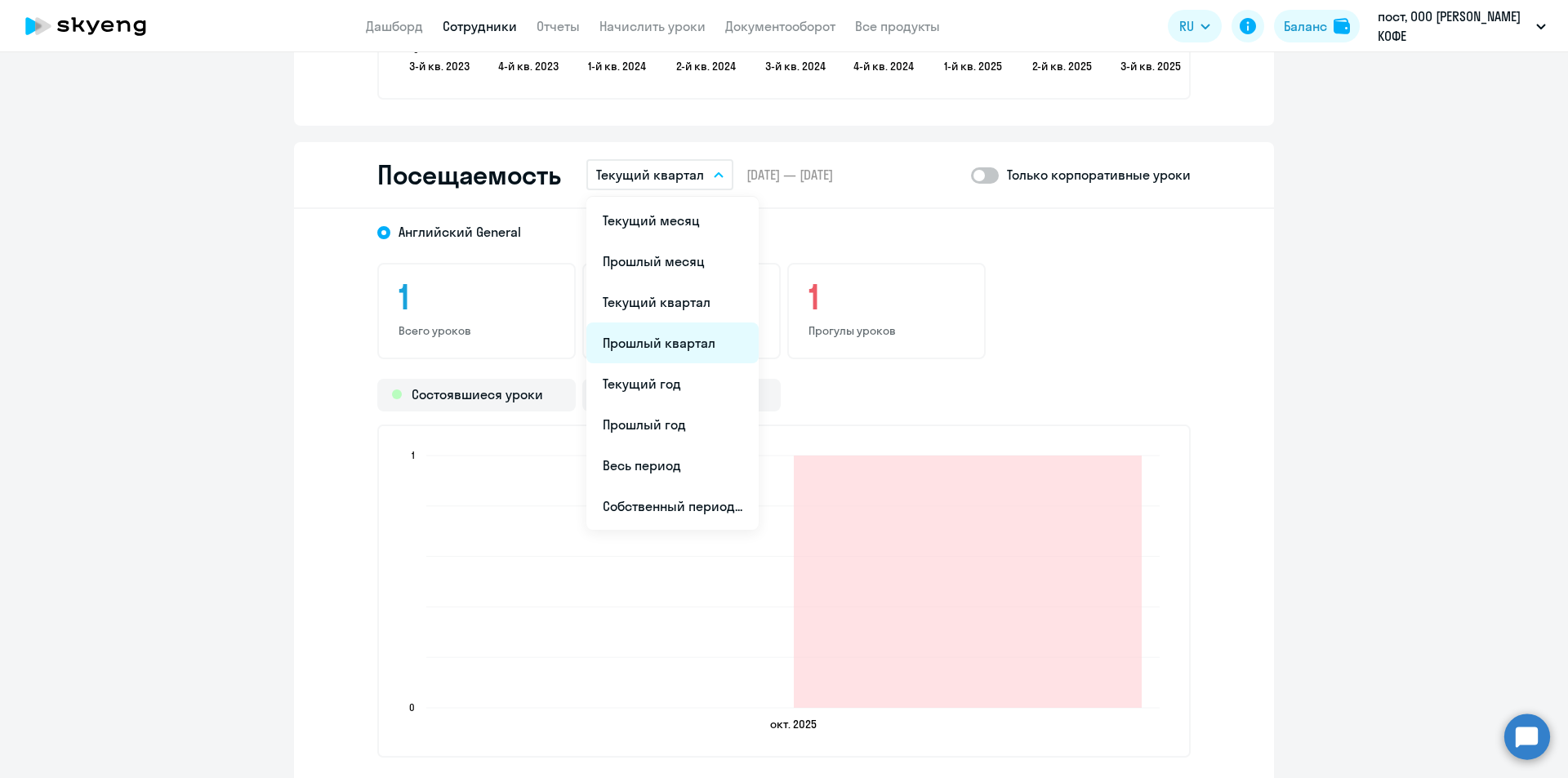
click at [628, 330] on li "Прошлый квартал" at bounding box center [672, 342] width 172 height 41
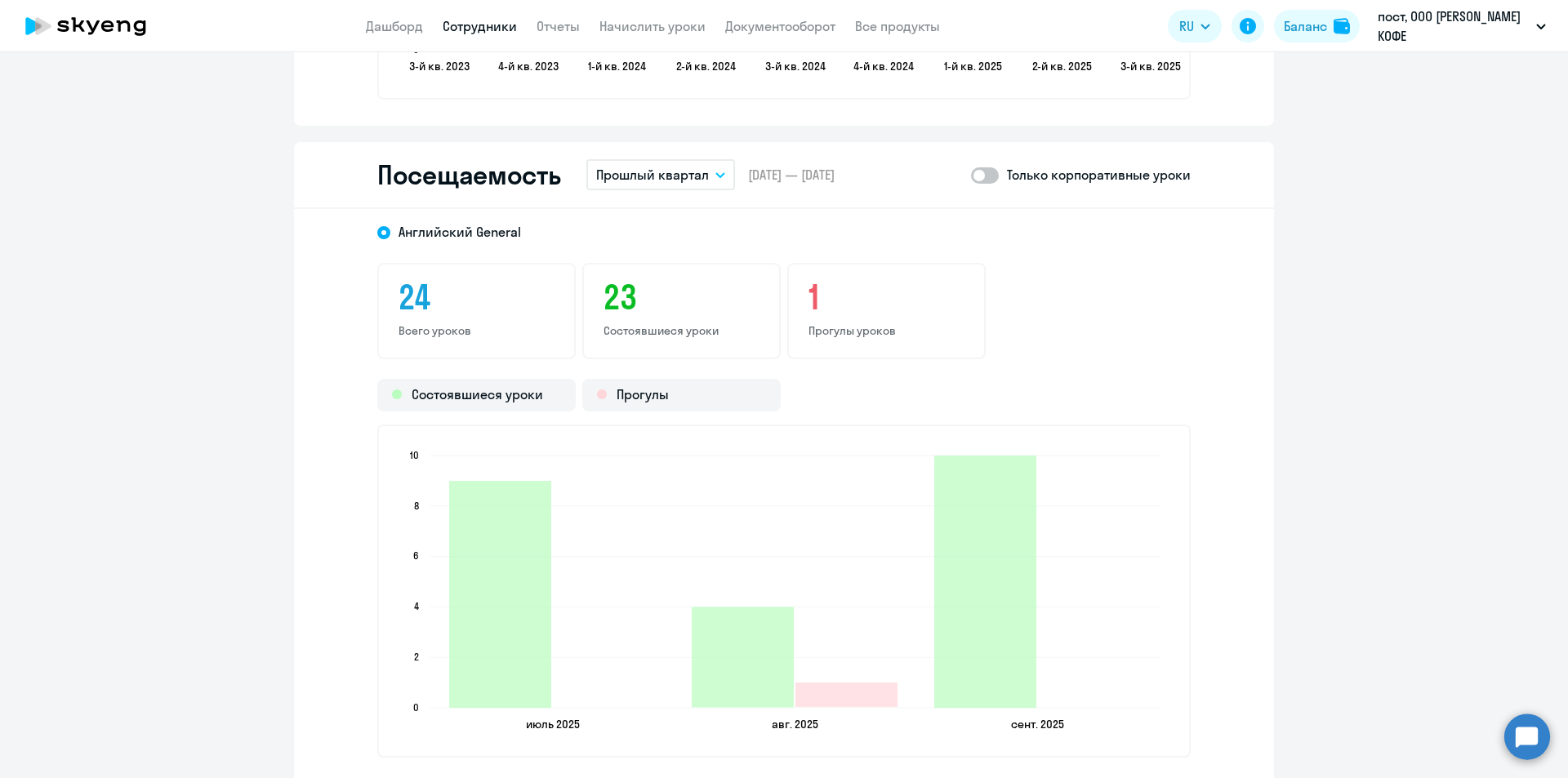
click at [410, 17] on app-menu-item-link "Дашборд" at bounding box center [395, 26] width 57 height 20
click at [409, 20] on link "Дашборд" at bounding box center [395, 25] width 57 height 16
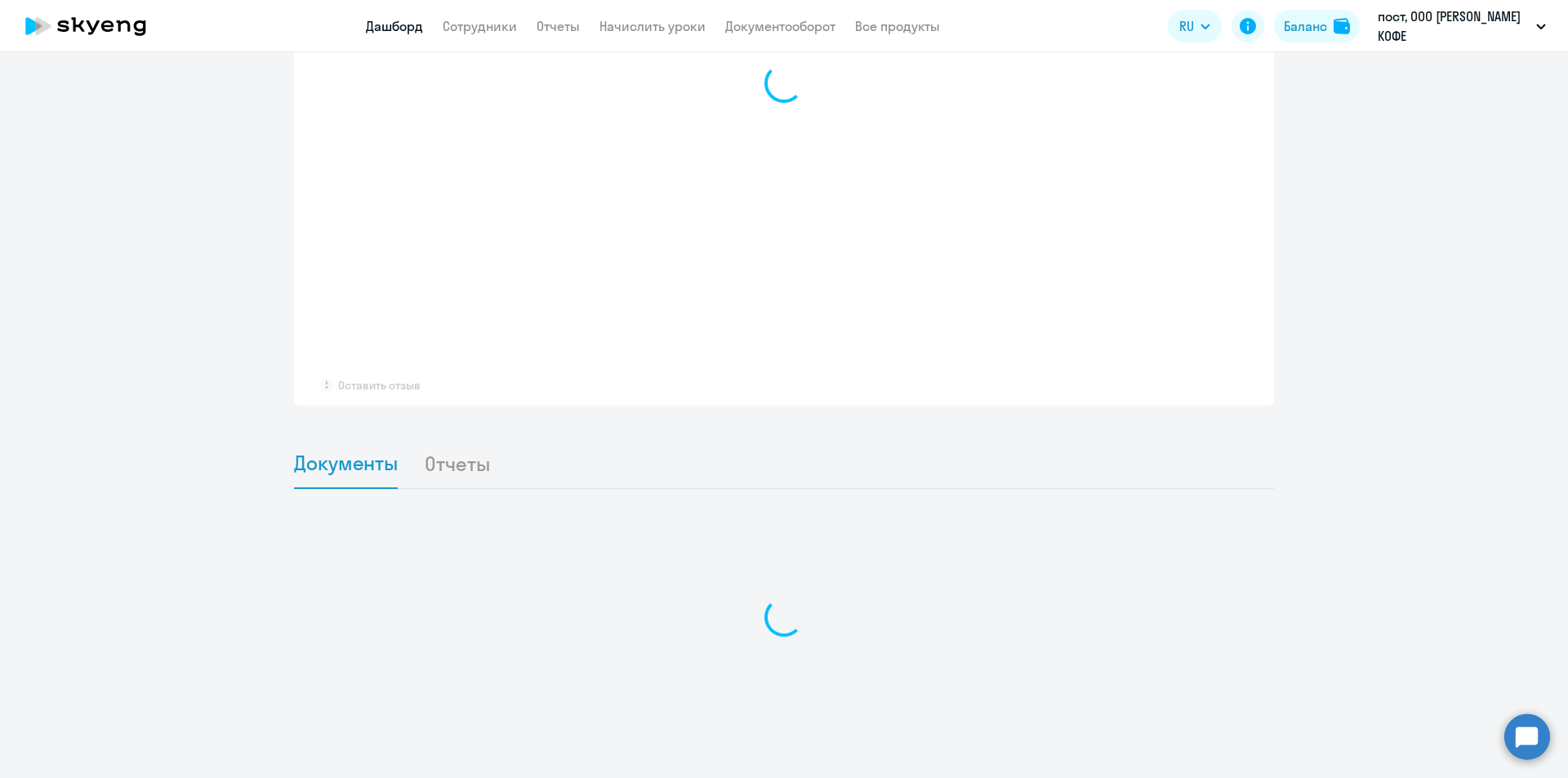
scroll to position [1204, 0]
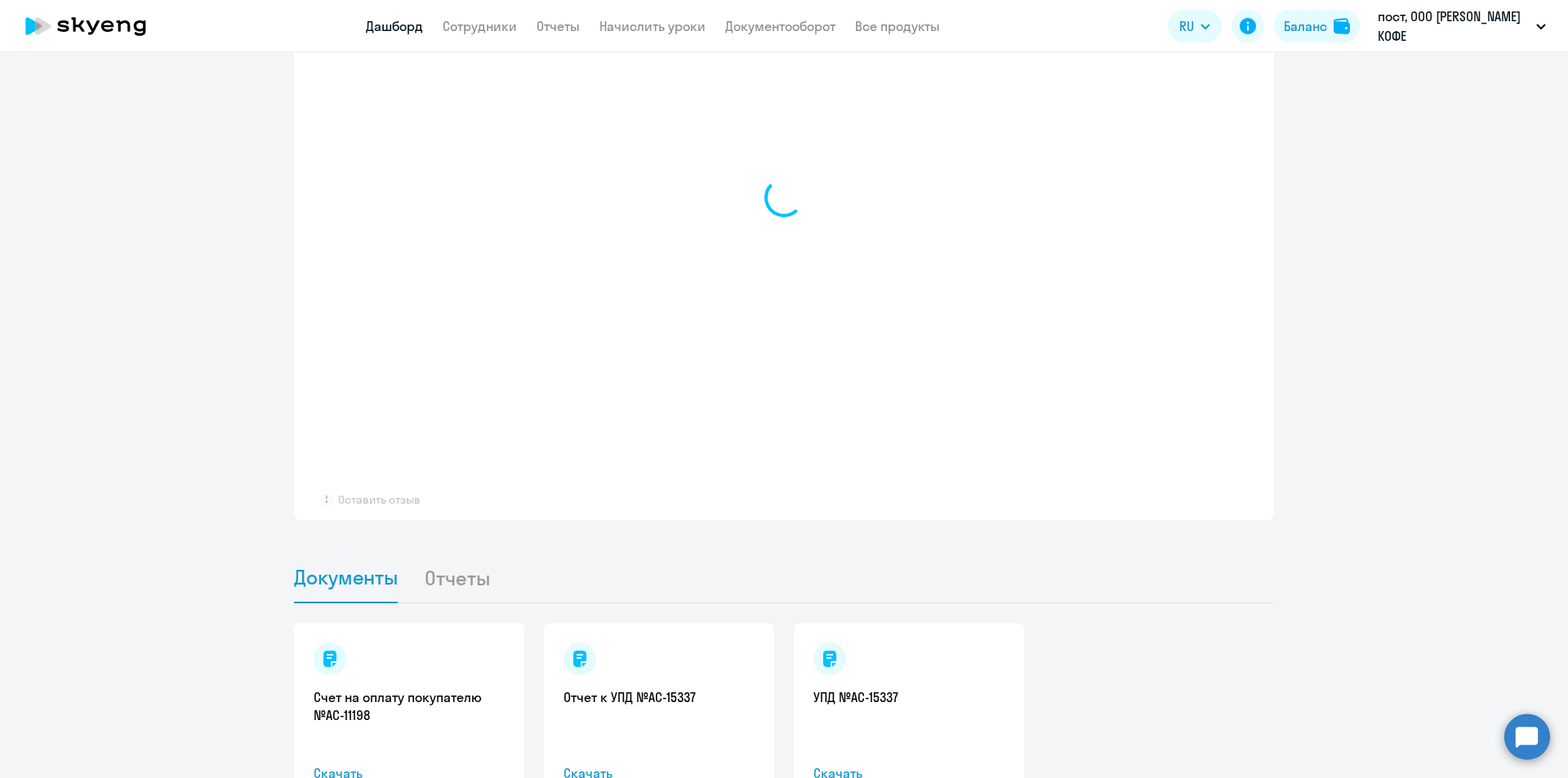
select select "30"
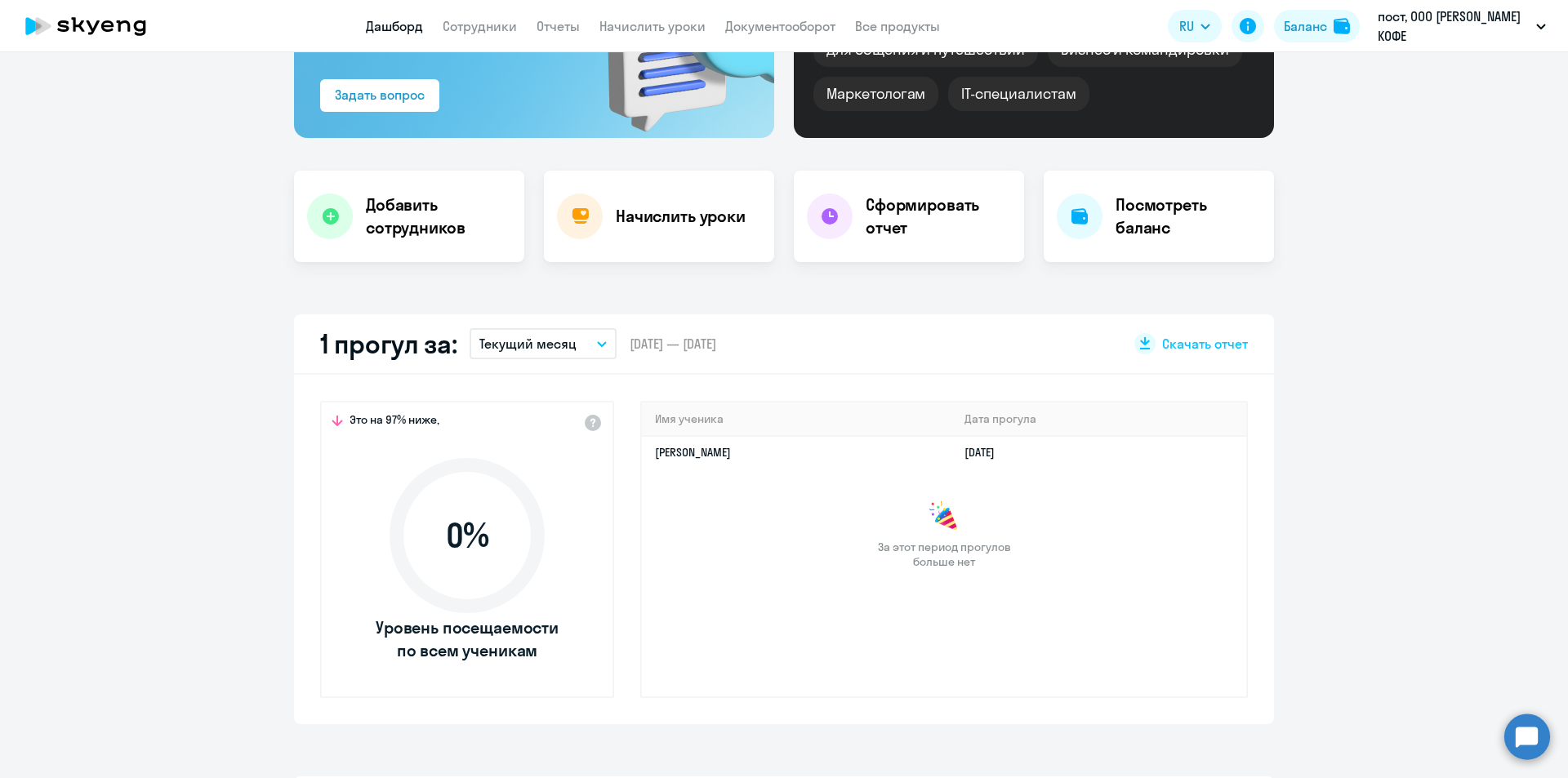
scroll to position [326, 0]
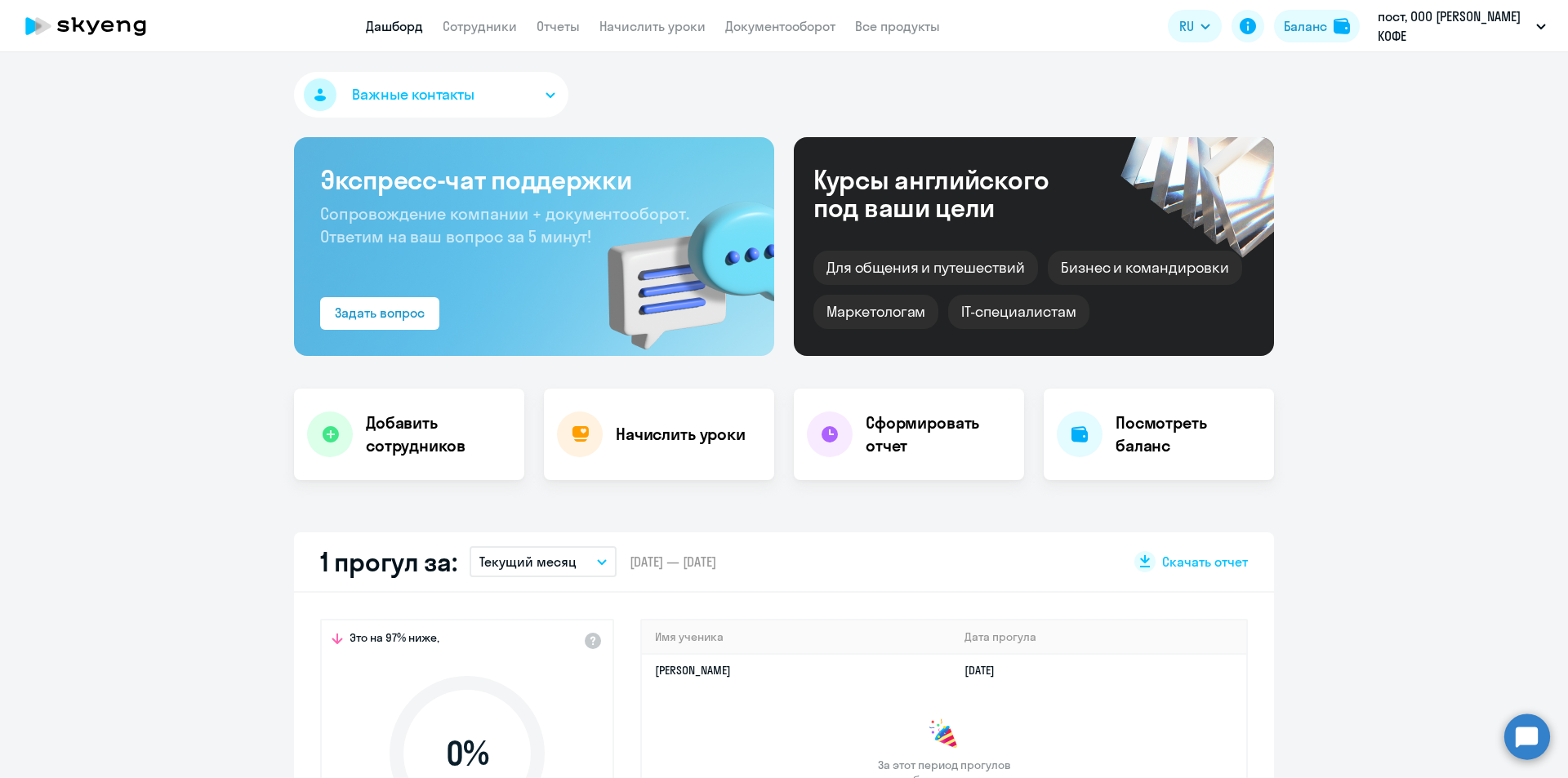
select select "30"
